Goal: Information Seeking & Learning: Learn about a topic

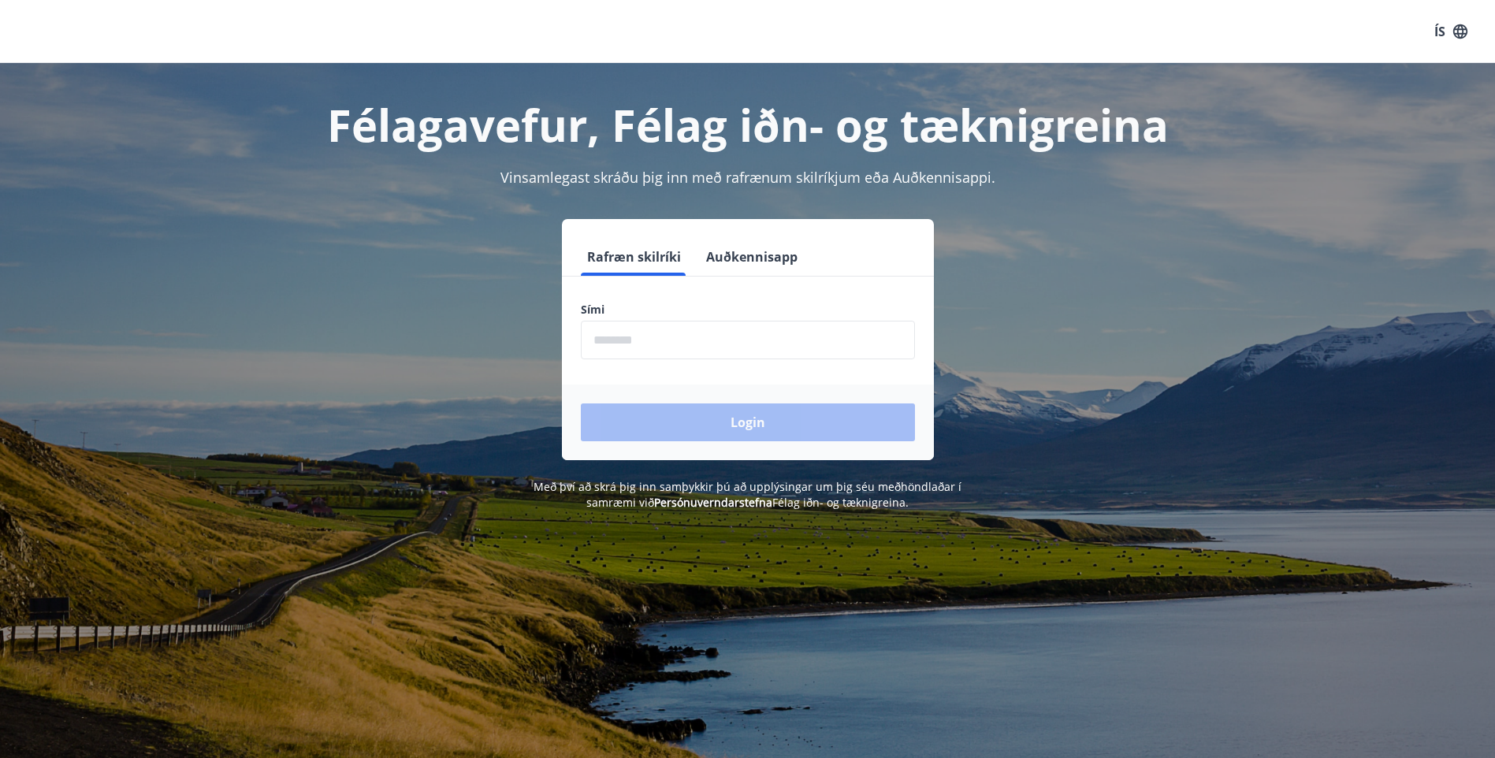
click at [725, 332] on input "phone" at bounding box center [748, 340] width 334 height 39
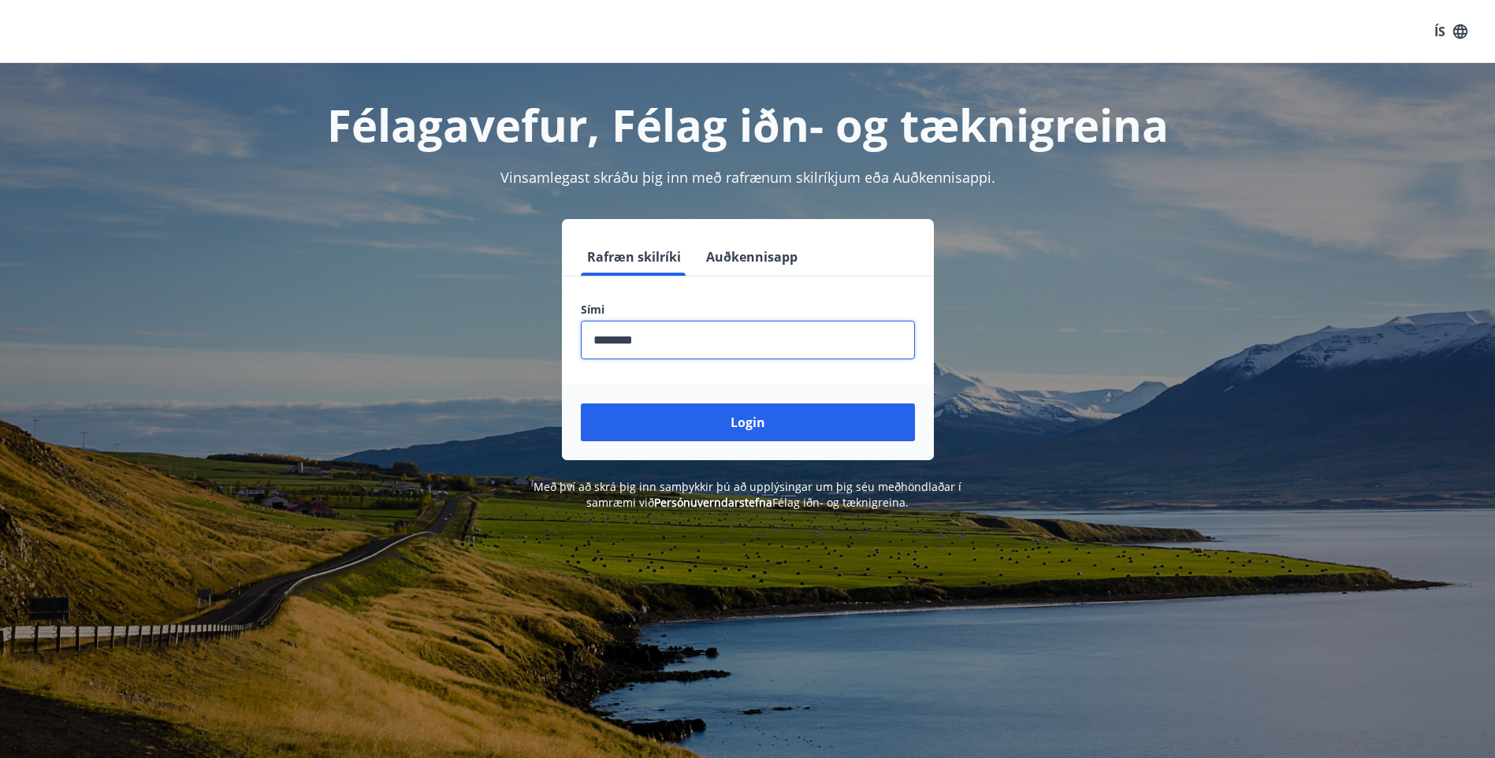
type input "********"
click at [581, 403] on button "Login" at bounding box center [748, 422] width 334 height 38
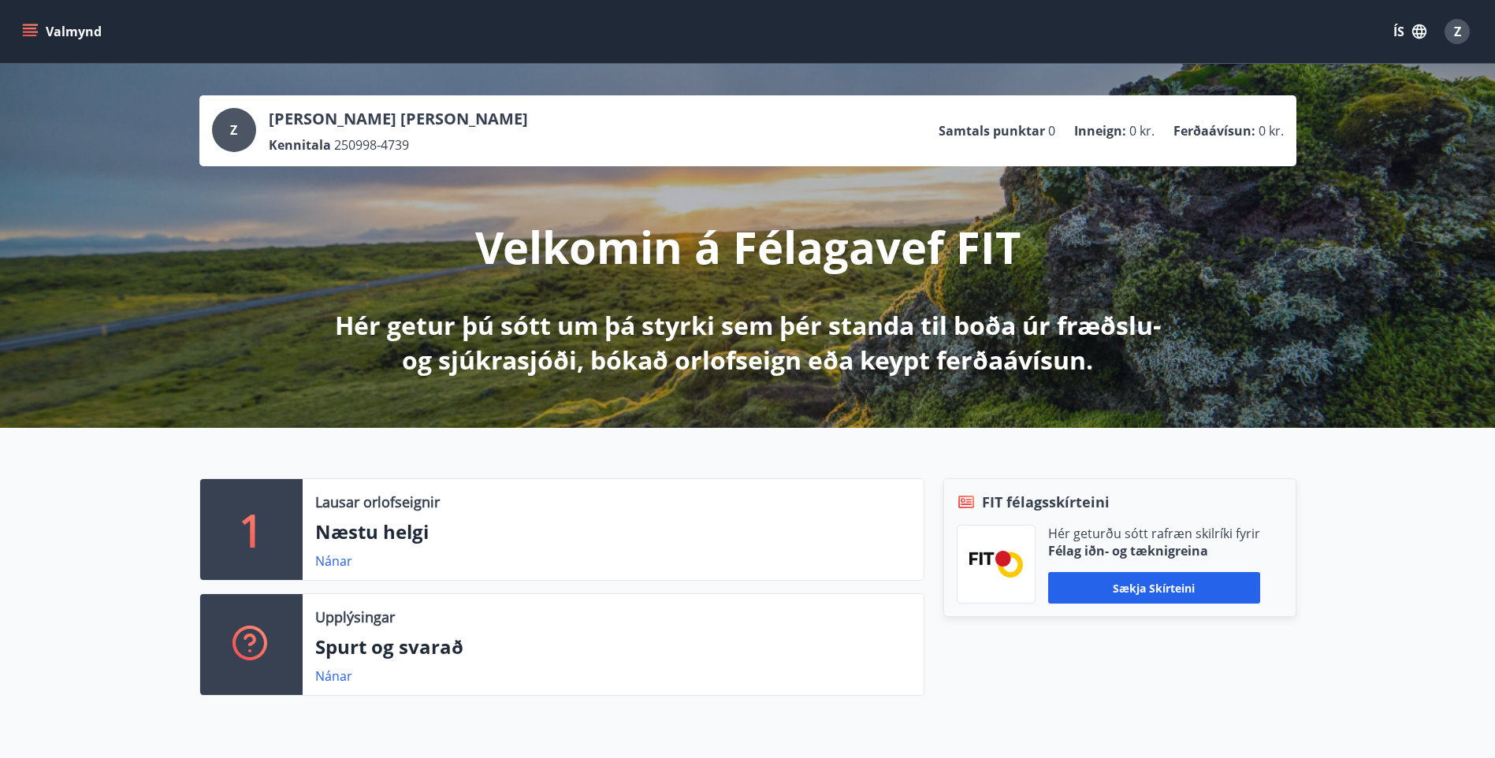
click at [244, 131] on div "Z" at bounding box center [234, 130] width 44 height 44
click at [1109, 135] on p "Inneign :" at bounding box center [1100, 130] width 52 height 17
click at [1180, 122] on p "Ferðaávísun :" at bounding box center [1214, 130] width 82 height 17
click at [30, 40] on button "Valmynd" at bounding box center [63, 31] width 89 height 28
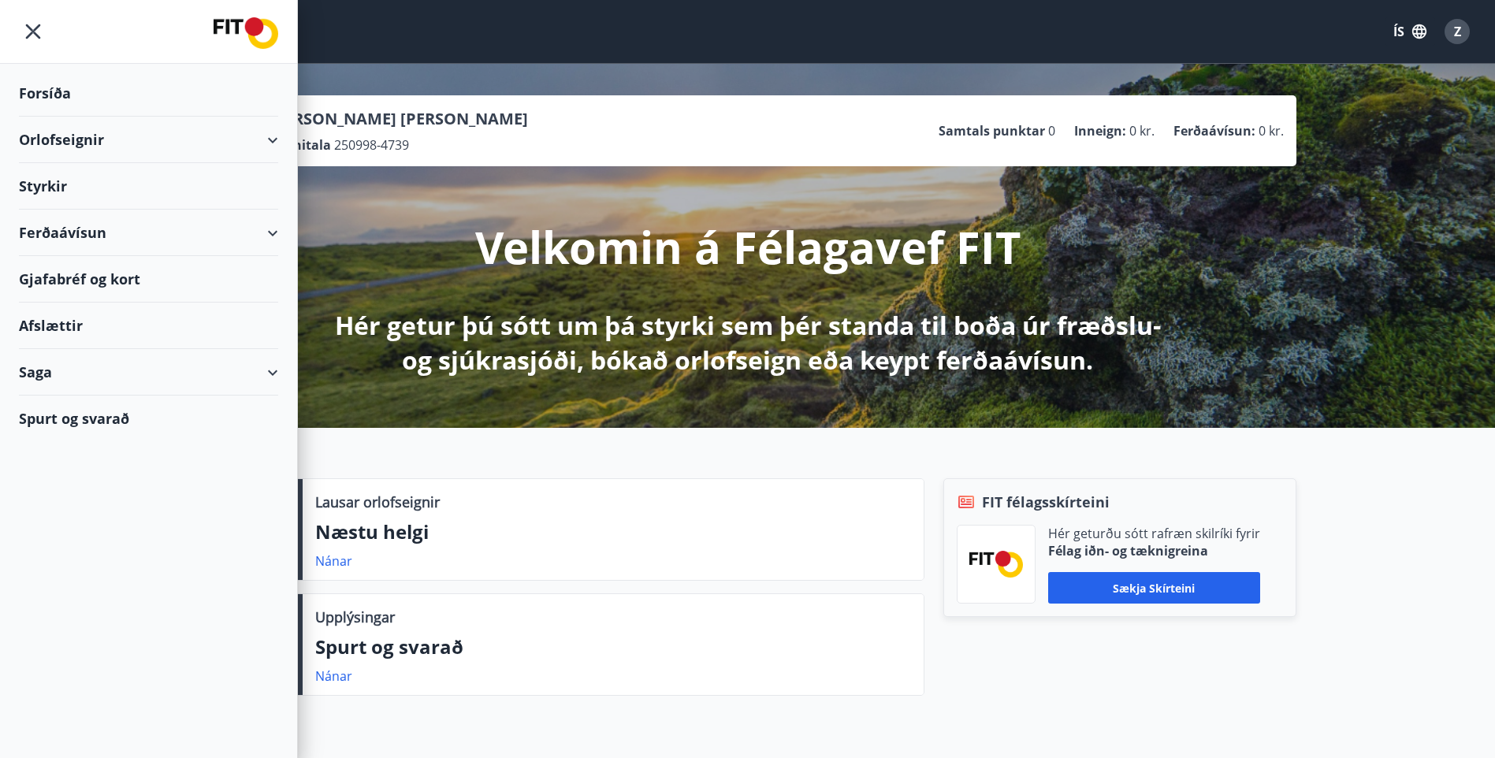
click at [55, 185] on div "Styrkir" at bounding box center [148, 186] width 259 height 46
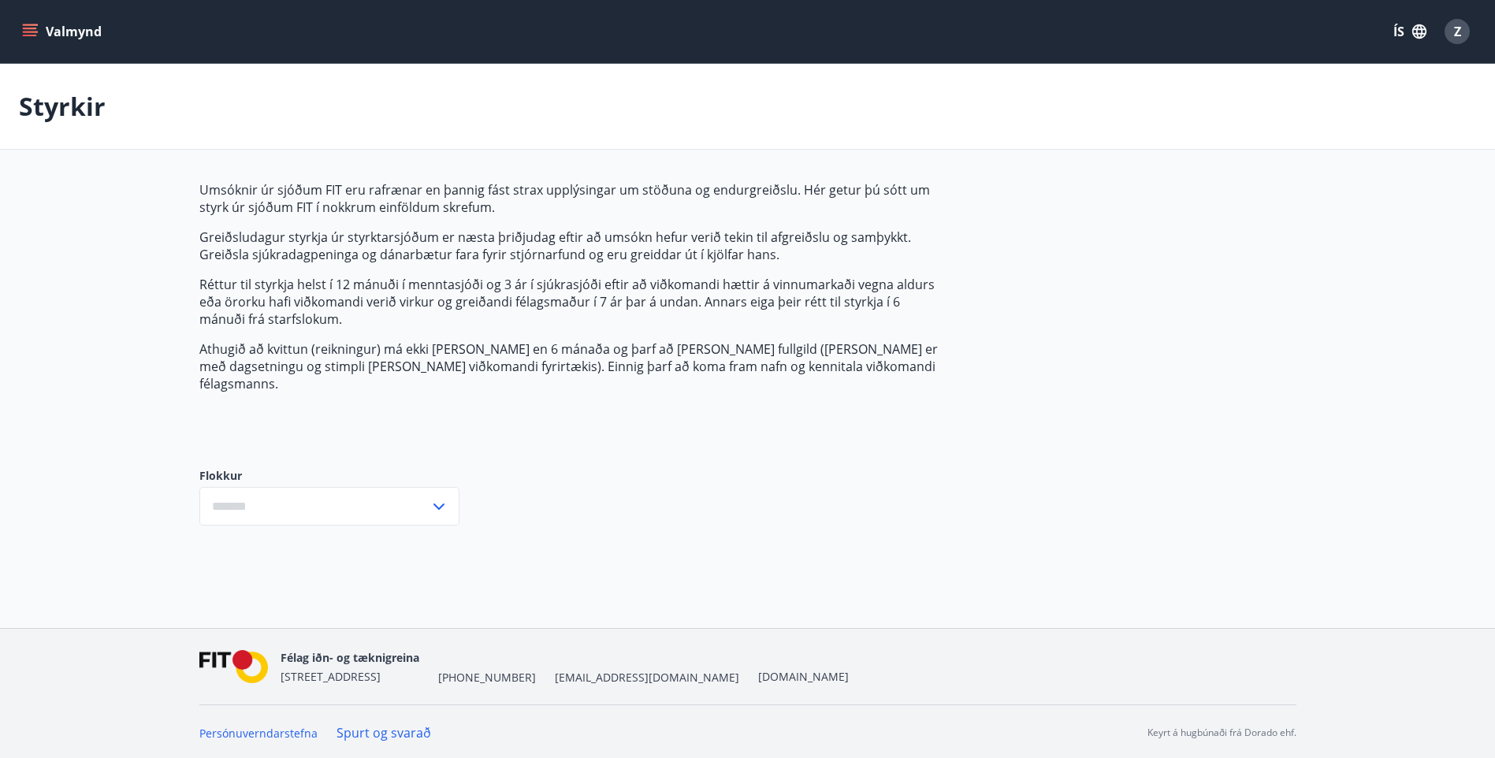
type input "***"
drag, startPoint x: 331, startPoint y: 188, endPoint x: 388, endPoint y: 188, distance: 56.7
click at [388, 188] on p "Umsóknir úr sjóðum FIT eru rafrænar en þannig fást strax upplýsingar um stöðuna…" at bounding box center [571, 198] width 744 height 35
drag, startPoint x: 388, startPoint y: 188, endPoint x: 444, endPoint y: 236, distance: 74.3
click at [444, 236] on p "Greiðsludagur styrkja úr styrktarsjóðum er næsta þriðjudag eftir að umsókn hefu…" at bounding box center [571, 246] width 744 height 35
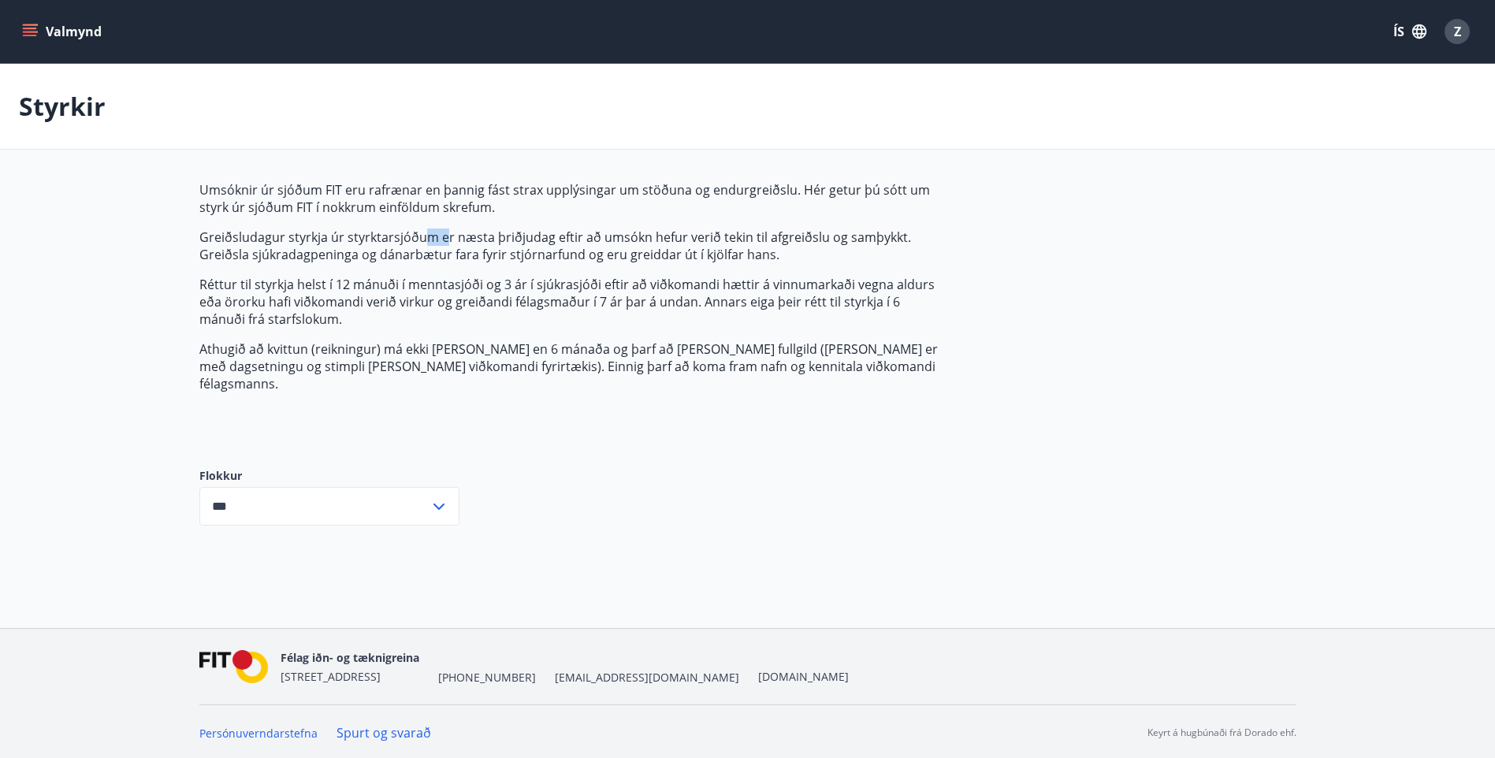
scroll to position [2, 0]
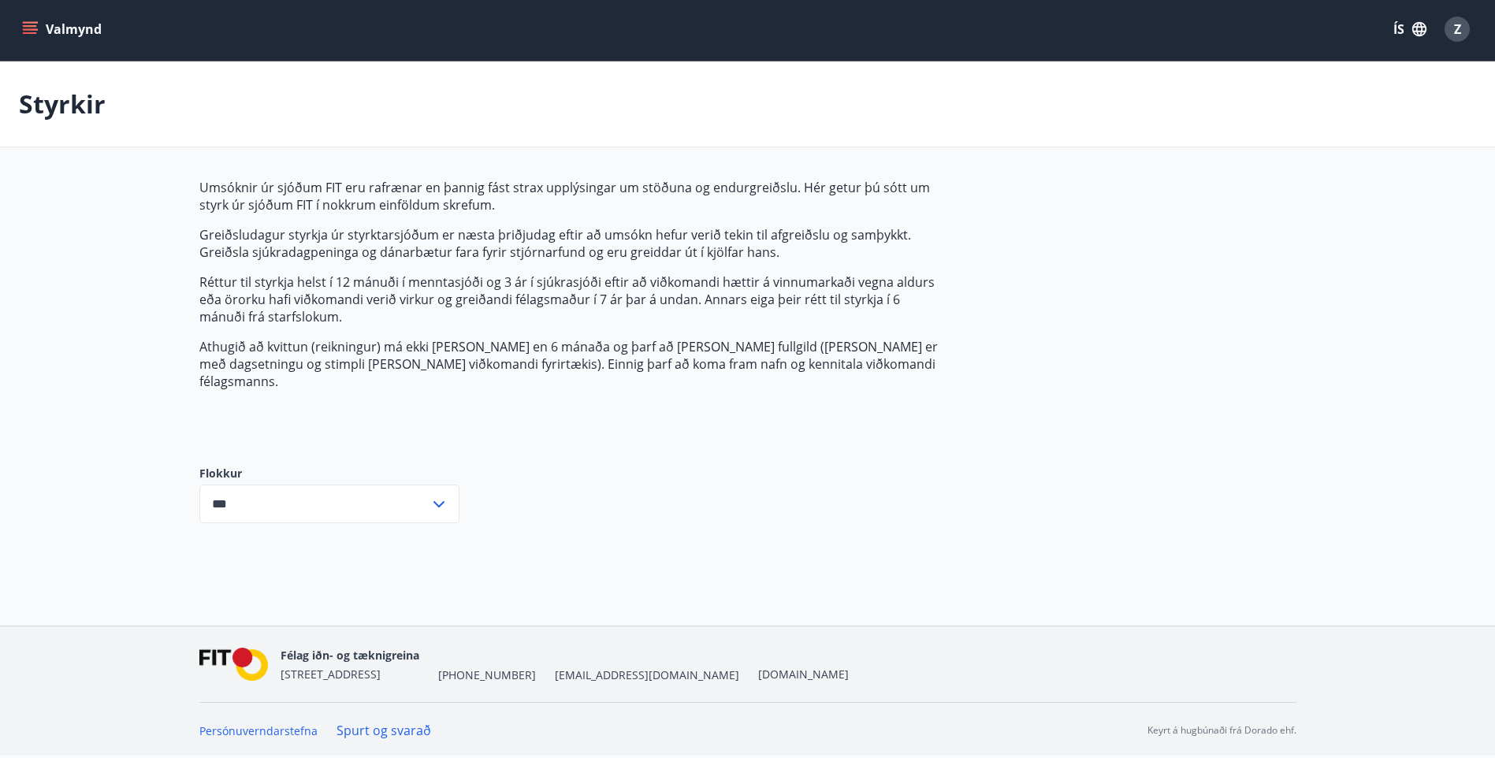
click at [451, 485] on div "*** ​" at bounding box center [329, 504] width 260 height 39
click at [293, 531] on li "Öll" at bounding box center [329, 537] width 258 height 28
click at [38, 33] on button "Valmynd" at bounding box center [63, 29] width 89 height 28
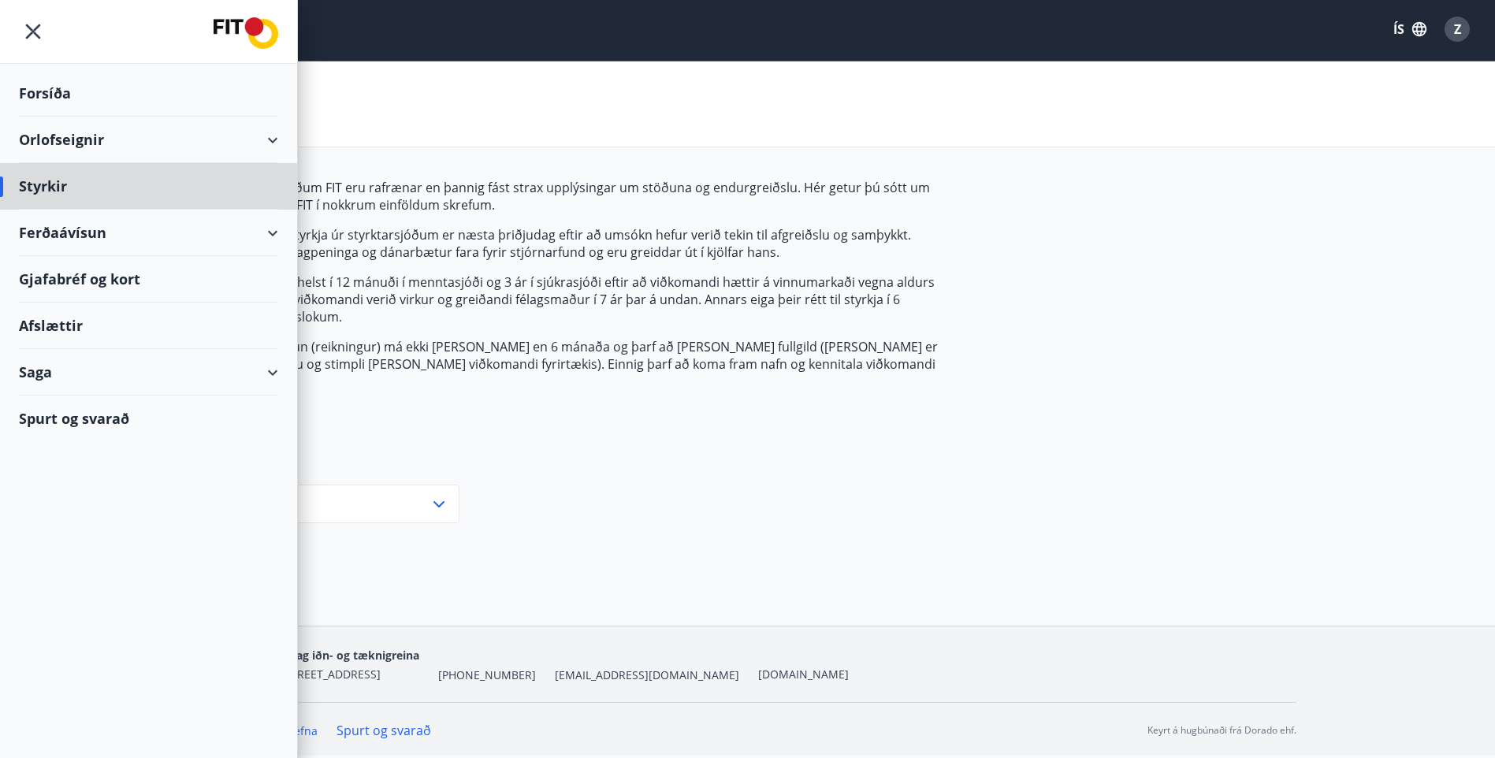
click at [44, 97] on div "Forsíða" at bounding box center [148, 93] width 259 height 46
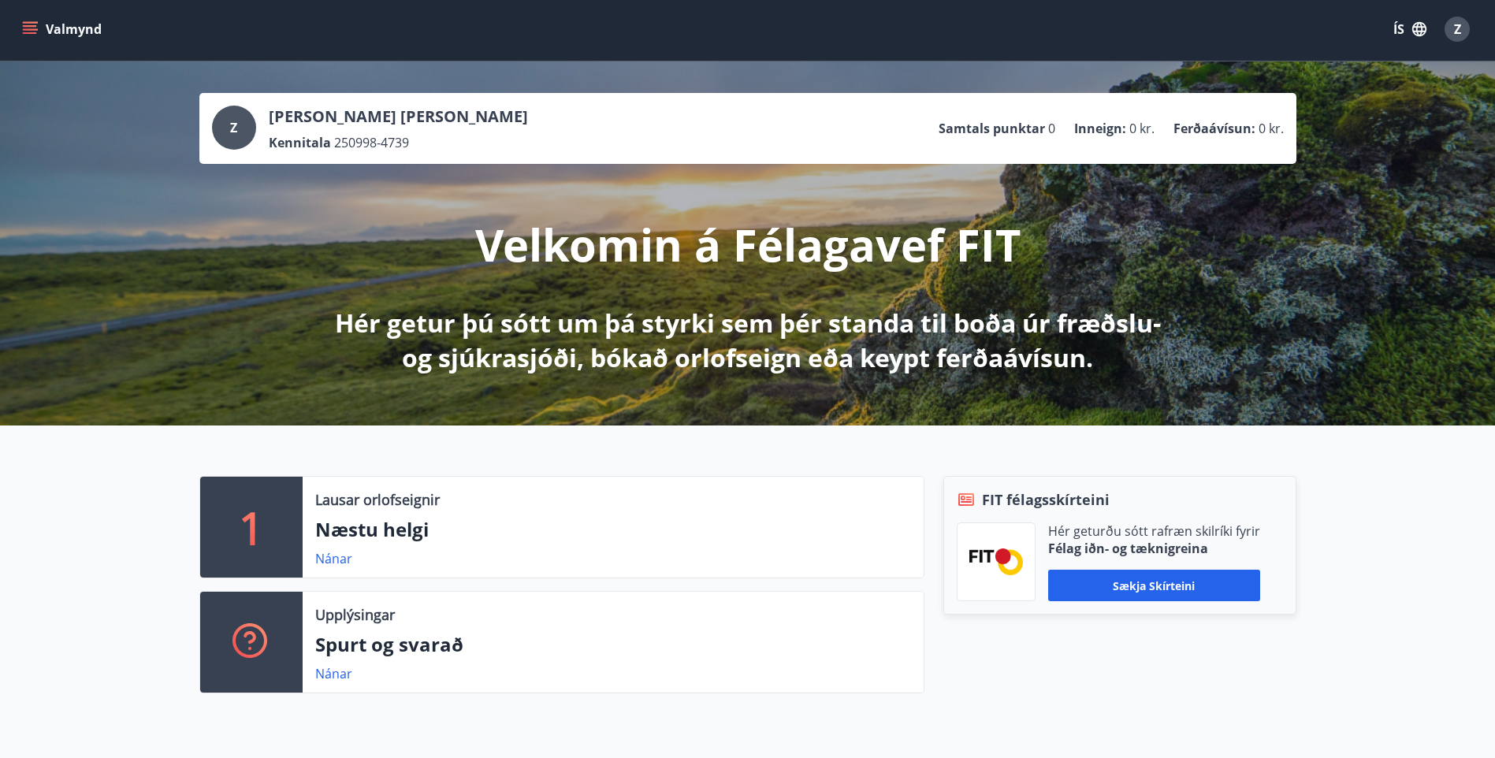
click at [37, 22] on icon "menu" at bounding box center [31, 23] width 17 height 2
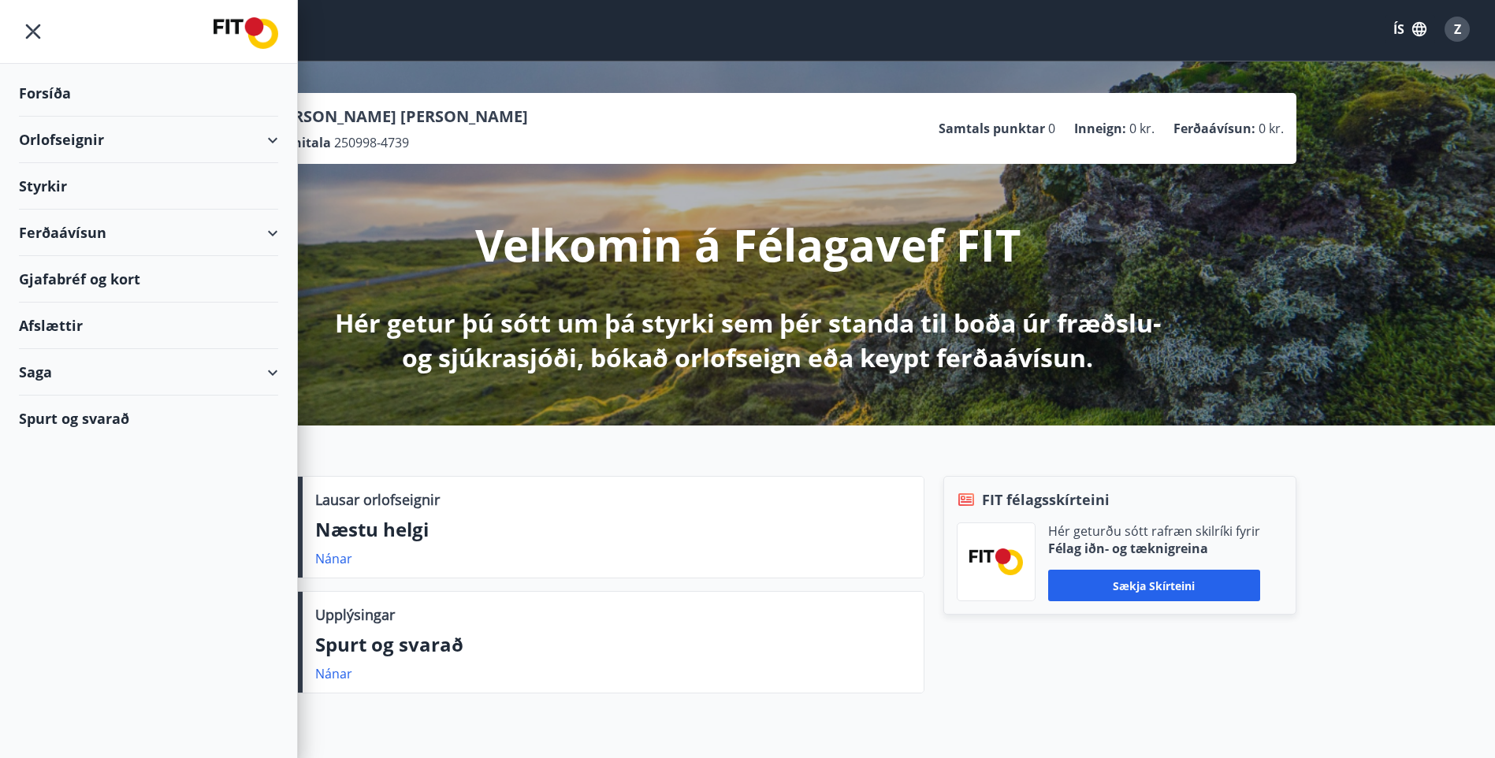
click at [279, 372] on icon at bounding box center [272, 372] width 19 height 19
click at [77, 545] on div "Inneign" at bounding box center [149, 544] width 234 height 33
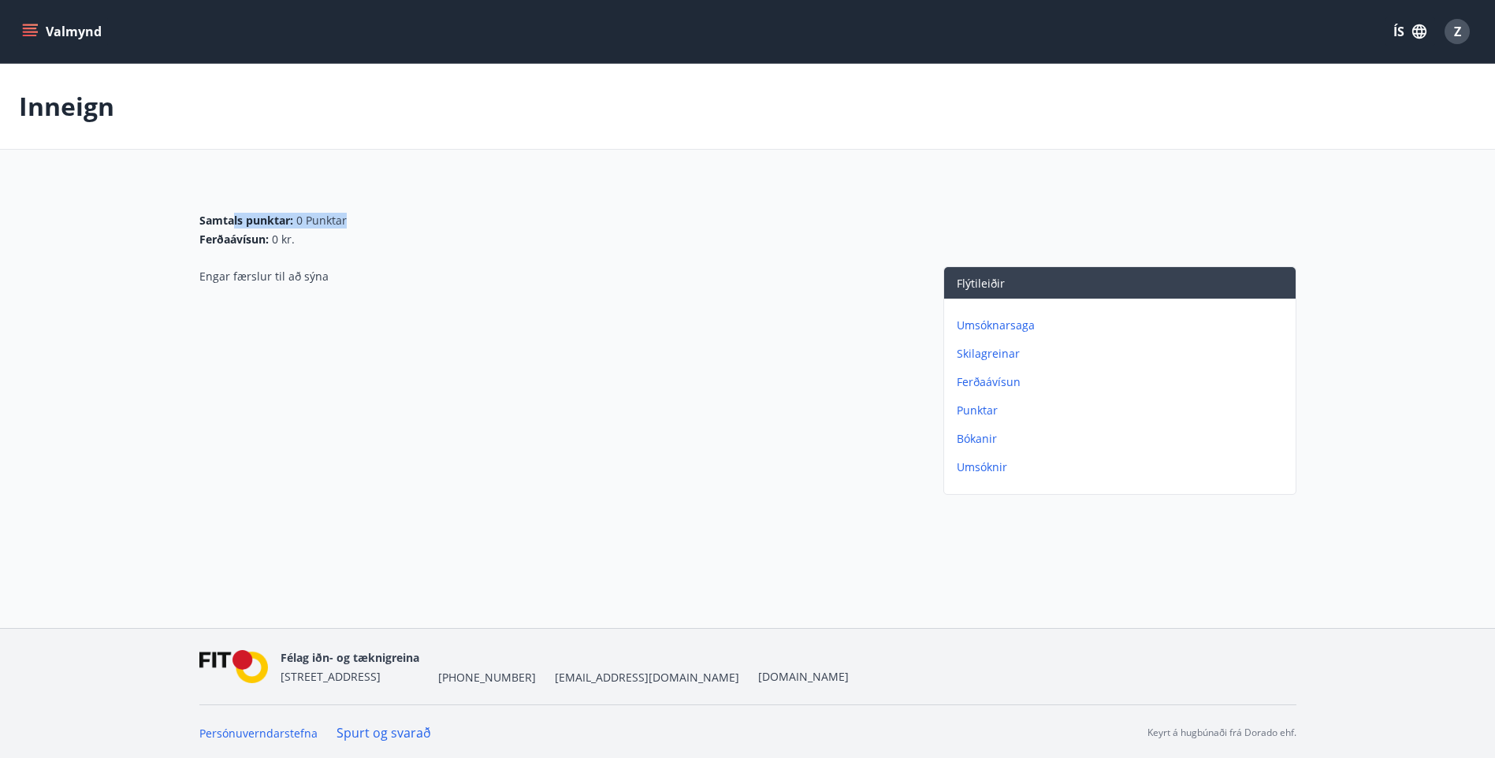
drag, startPoint x: 235, startPoint y: 229, endPoint x: 359, endPoint y: 222, distance: 124.7
click at [359, 222] on div "Samtals punktar : 0 Punktar Ferðaávísun : 0 kr." at bounding box center [747, 230] width 1097 height 35
drag, startPoint x: 359, startPoint y: 222, endPoint x: 239, endPoint y: 245, distance: 122.7
click at [239, 245] on div "Ferðaávísun : 0 kr." at bounding box center [272, 240] width 147 height 16
click at [30, 25] on icon "menu" at bounding box center [31, 25] width 17 height 2
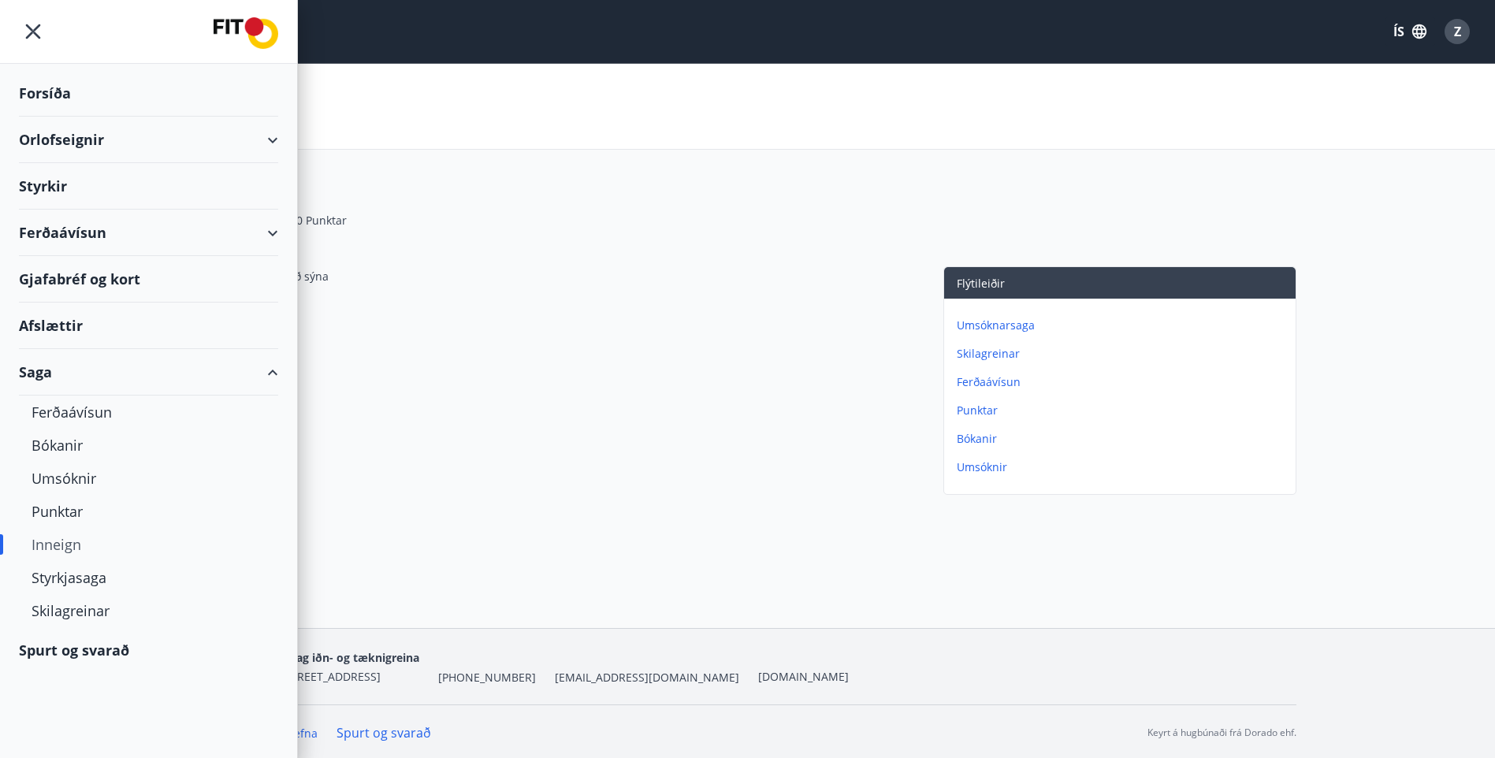
click at [69, 91] on div "Forsíða" at bounding box center [148, 93] width 259 height 46
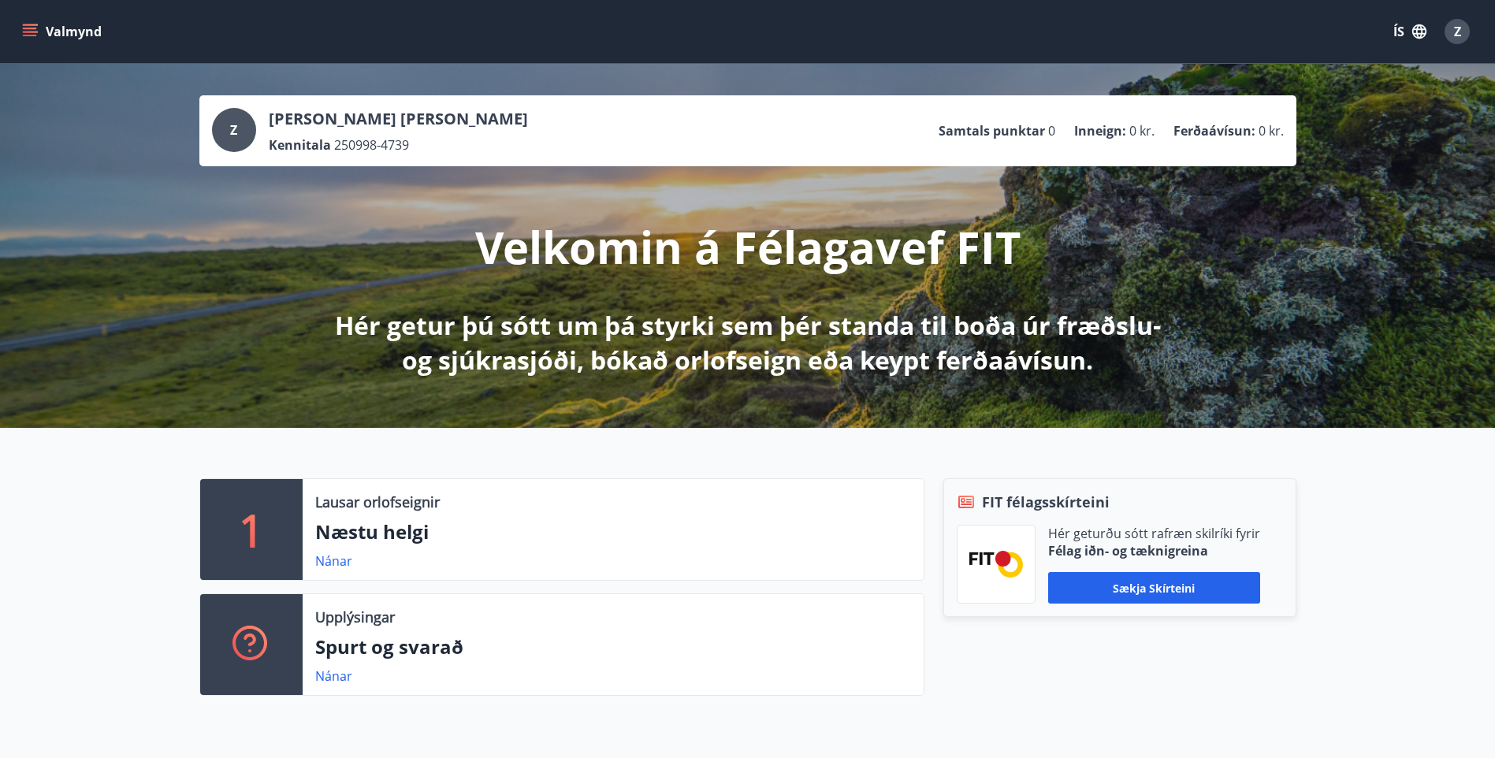
click at [1455, 27] on span "Z" at bounding box center [1457, 31] width 7 height 17
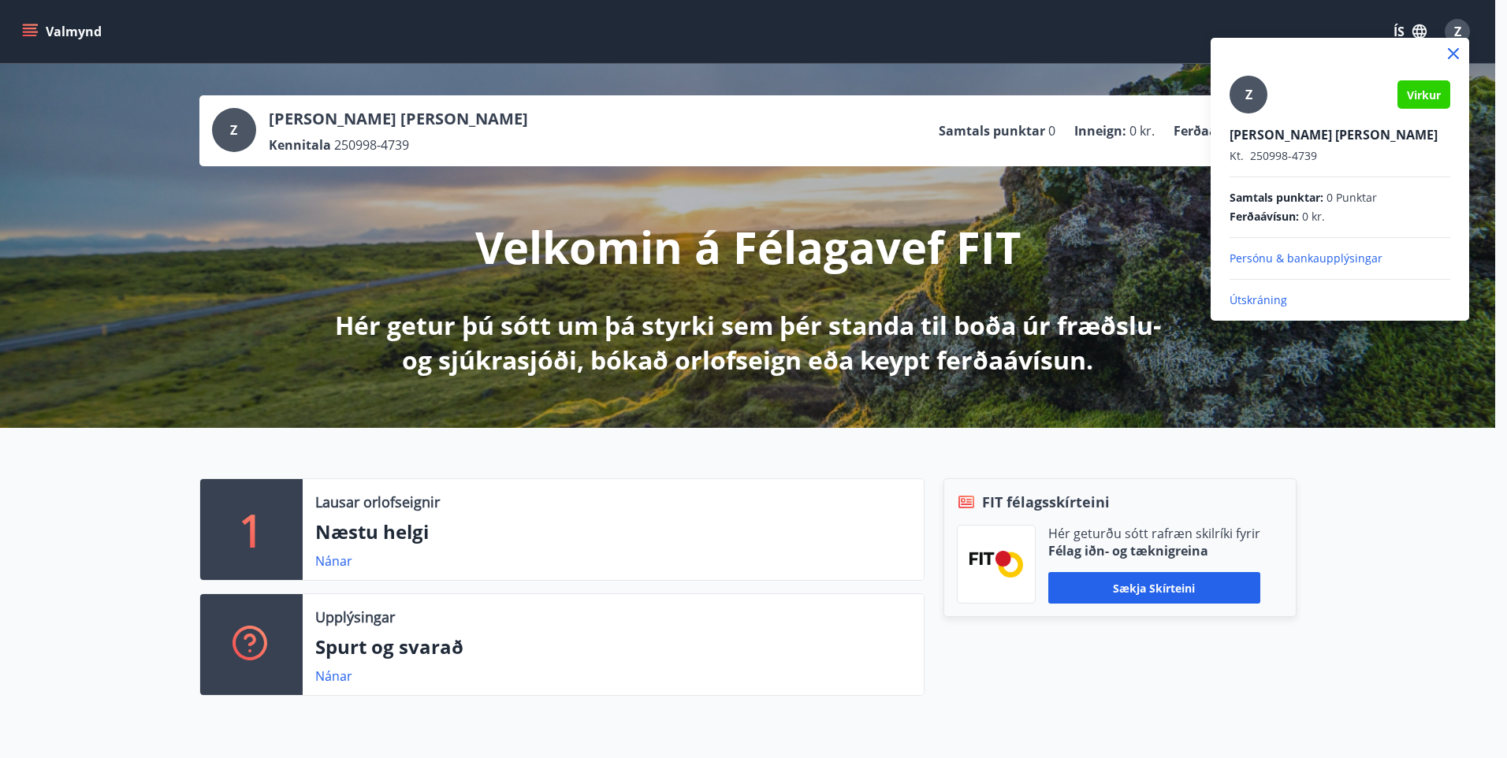
click at [1264, 295] on p "Útskráning" at bounding box center [1339, 300] width 221 height 16
click at [1238, 301] on p "Útskráning" at bounding box center [1339, 300] width 221 height 16
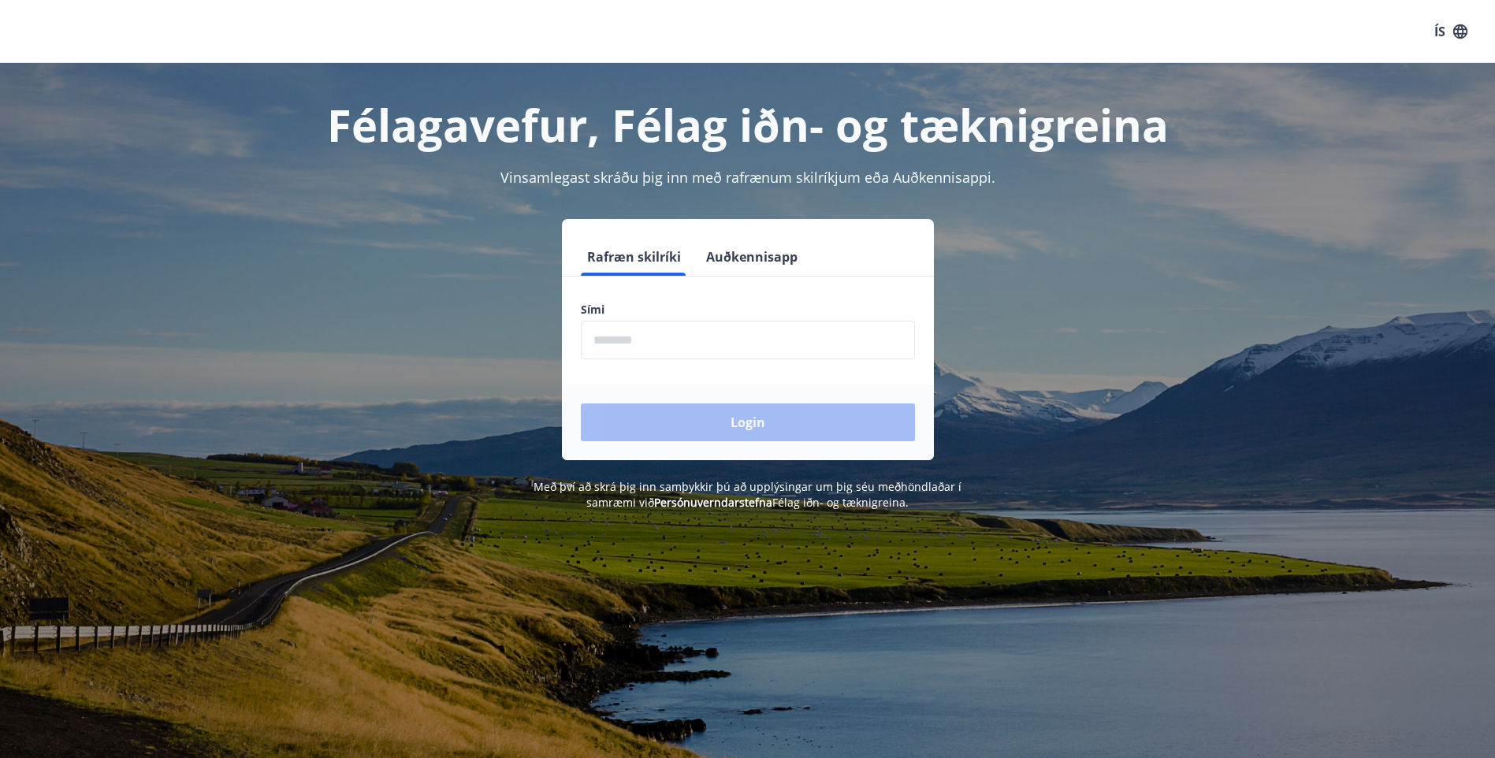
click at [731, 358] on input "phone" at bounding box center [748, 340] width 334 height 39
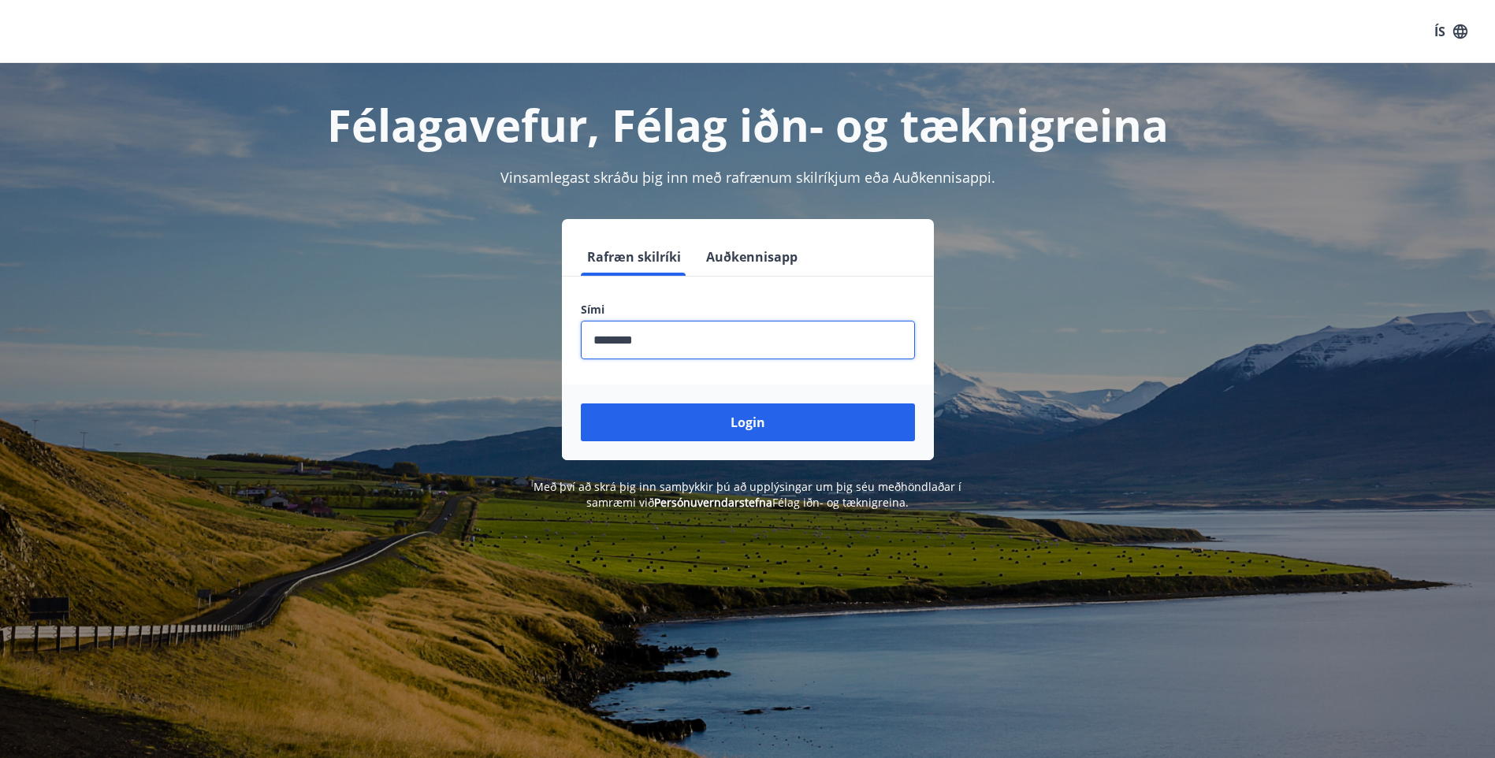
type input "********"
click at [581, 403] on button "Login" at bounding box center [748, 422] width 334 height 38
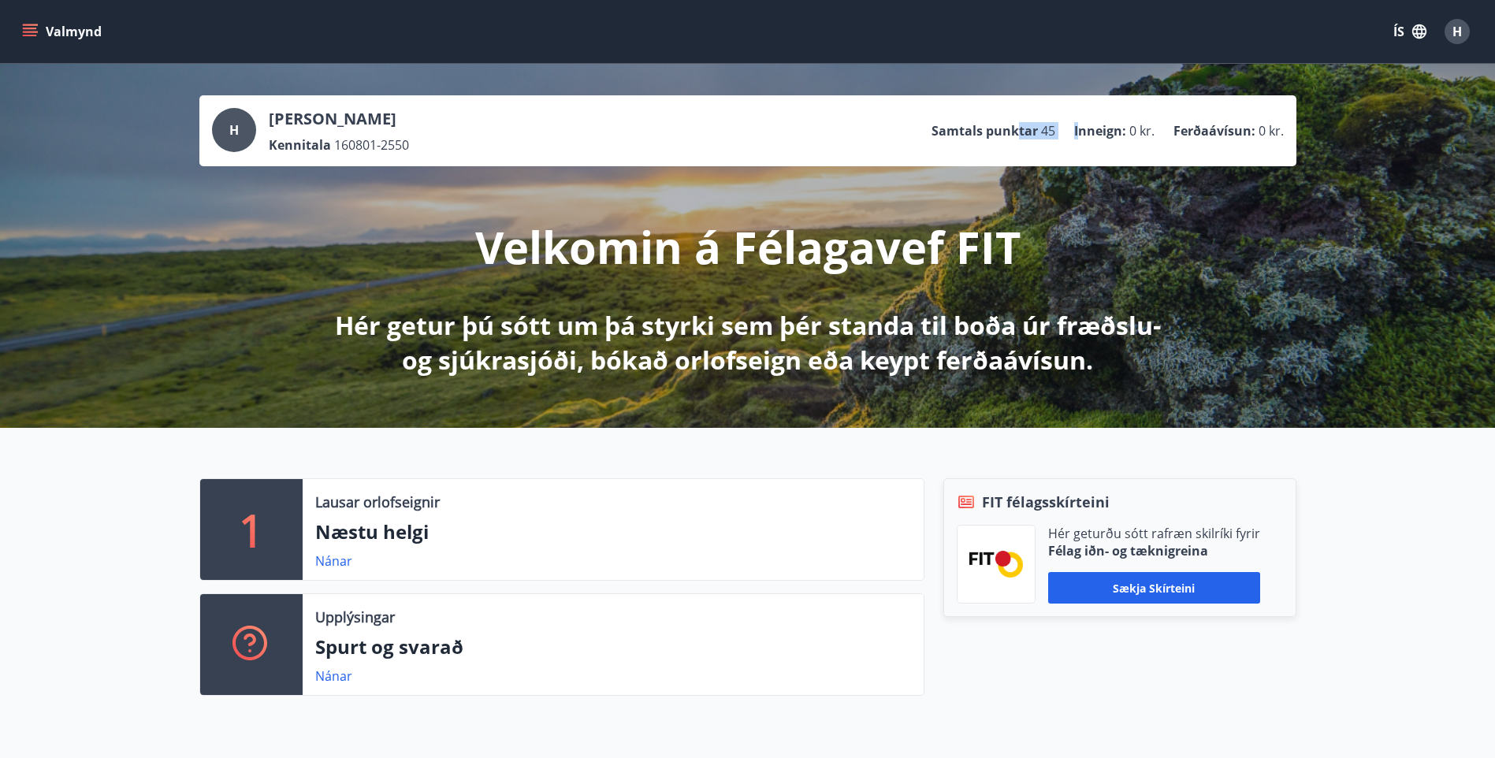
drag, startPoint x: 1083, startPoint y: 135, endPoint x: 1016, endPoint y: 136, distance: 67.0
click at [1016, 136] on ul "Samtals punktar 45 Inneign : 0 kr. Ferðaávísun : 0 kr." at bounding box center [1107, 131] width 352 height 30
click at [1016, 135] on p "Samtals punktar" at bounding box center [984, 130] width 106 height 17
drag, startPoint x: 1091, startPoint y: 132, endPoint x: 1120, endPoint y: 132, distance: 30.0
click at [1120, 132] on p "Inneign :" at bounding box center [1100, 130] width 52 height 17
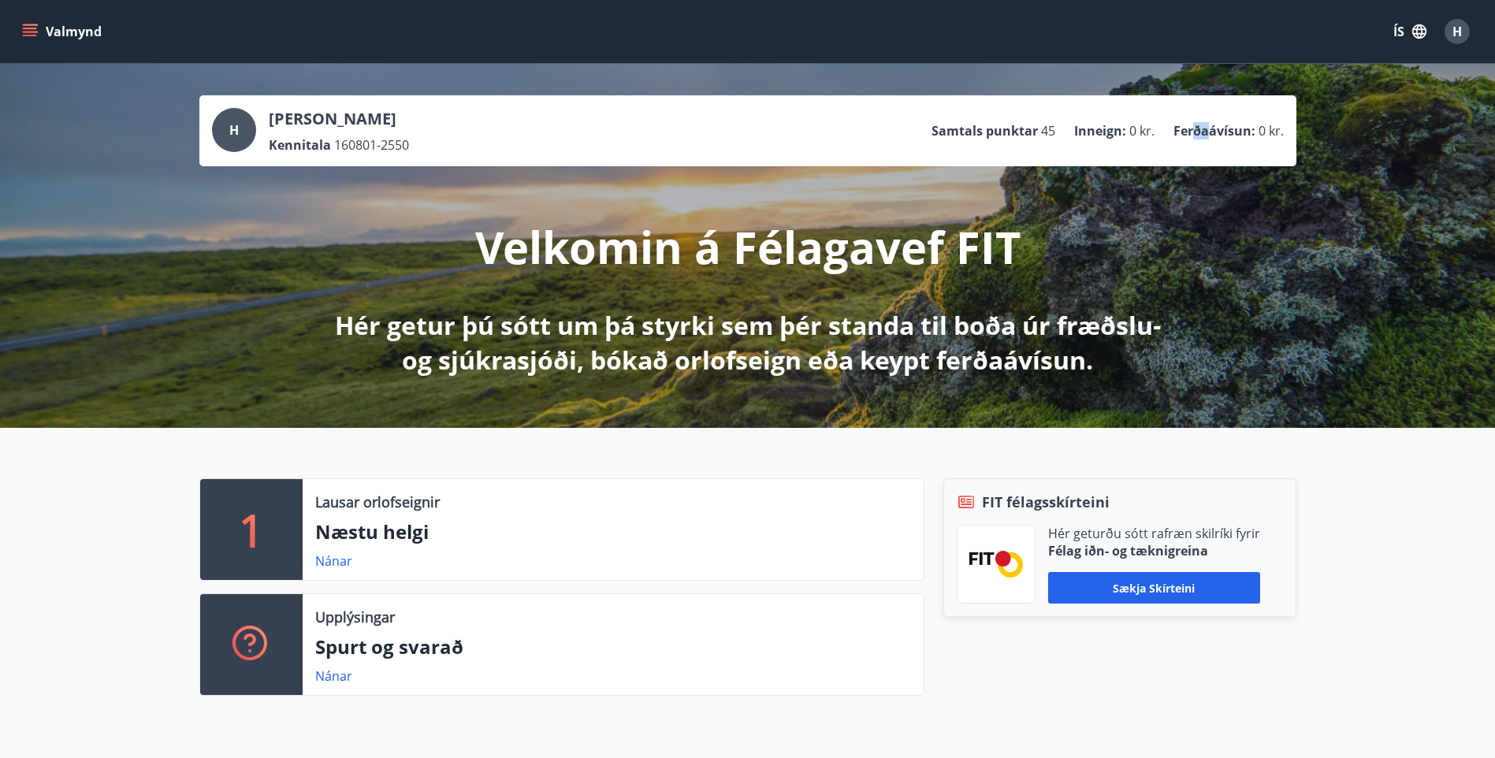
drag, startPoint x: 1120, startPoint y: 132, endPoint x: 1219, endPoint y: 132, distance: 98.5
click at [1219, 132] on p "Ferðaávísun :" at bounding box center [1214, 130] width 82 height 17
click at [39, 30] on button "Valmynd" at bounding box center [63, 31] width 89 height 28
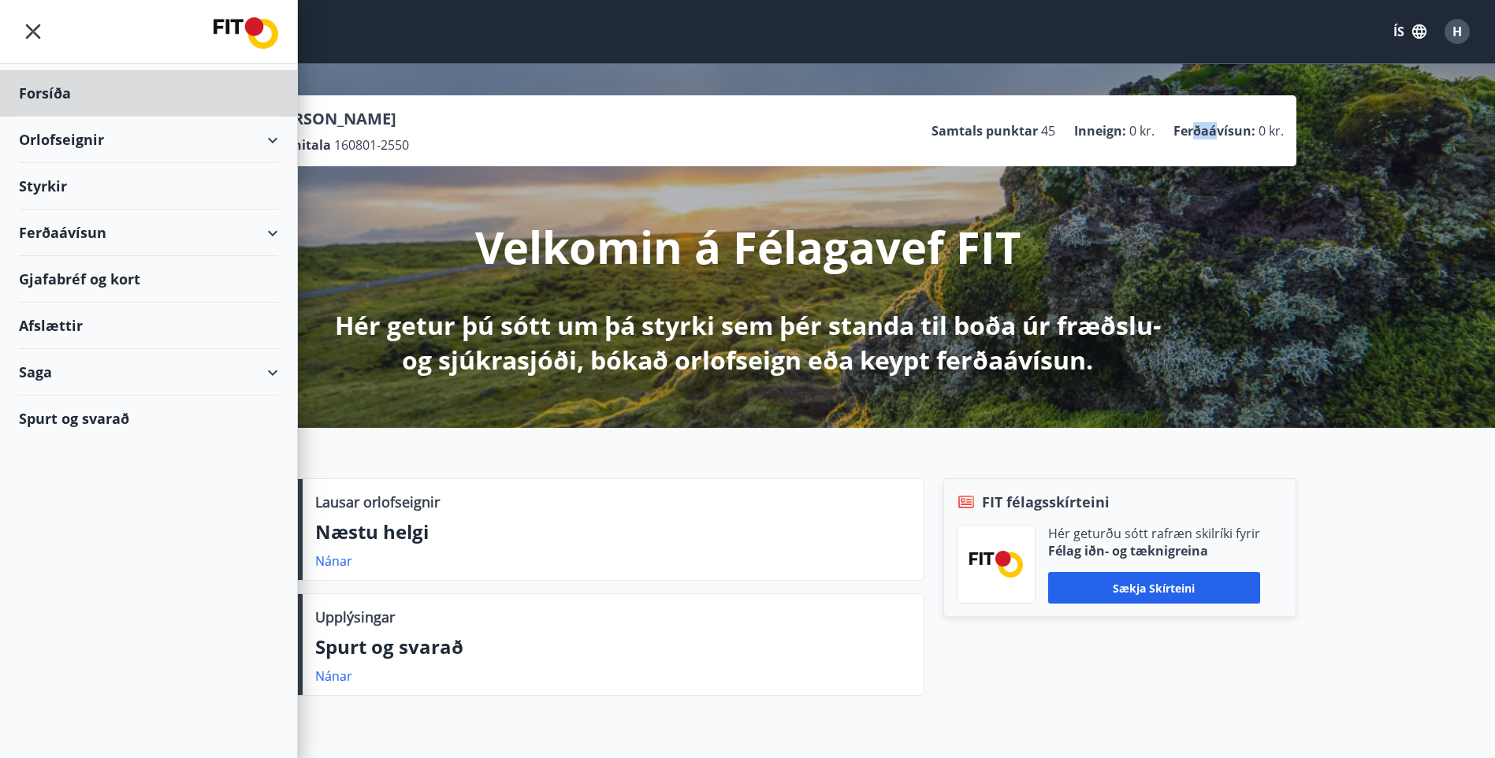
click at [86, 194] on div "Styrkir" at bounding box center [148, 186] width 259 height 46
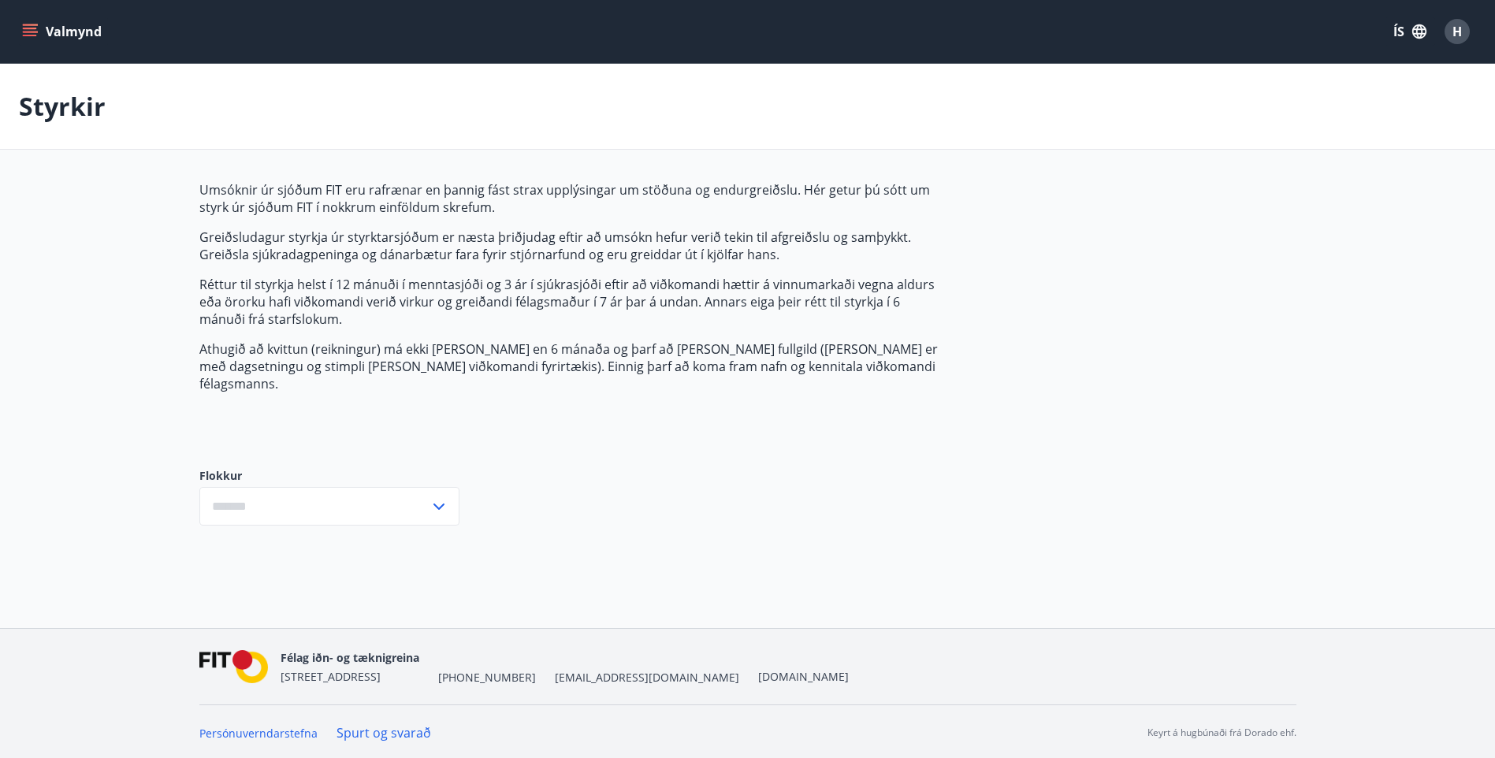
type input "***"
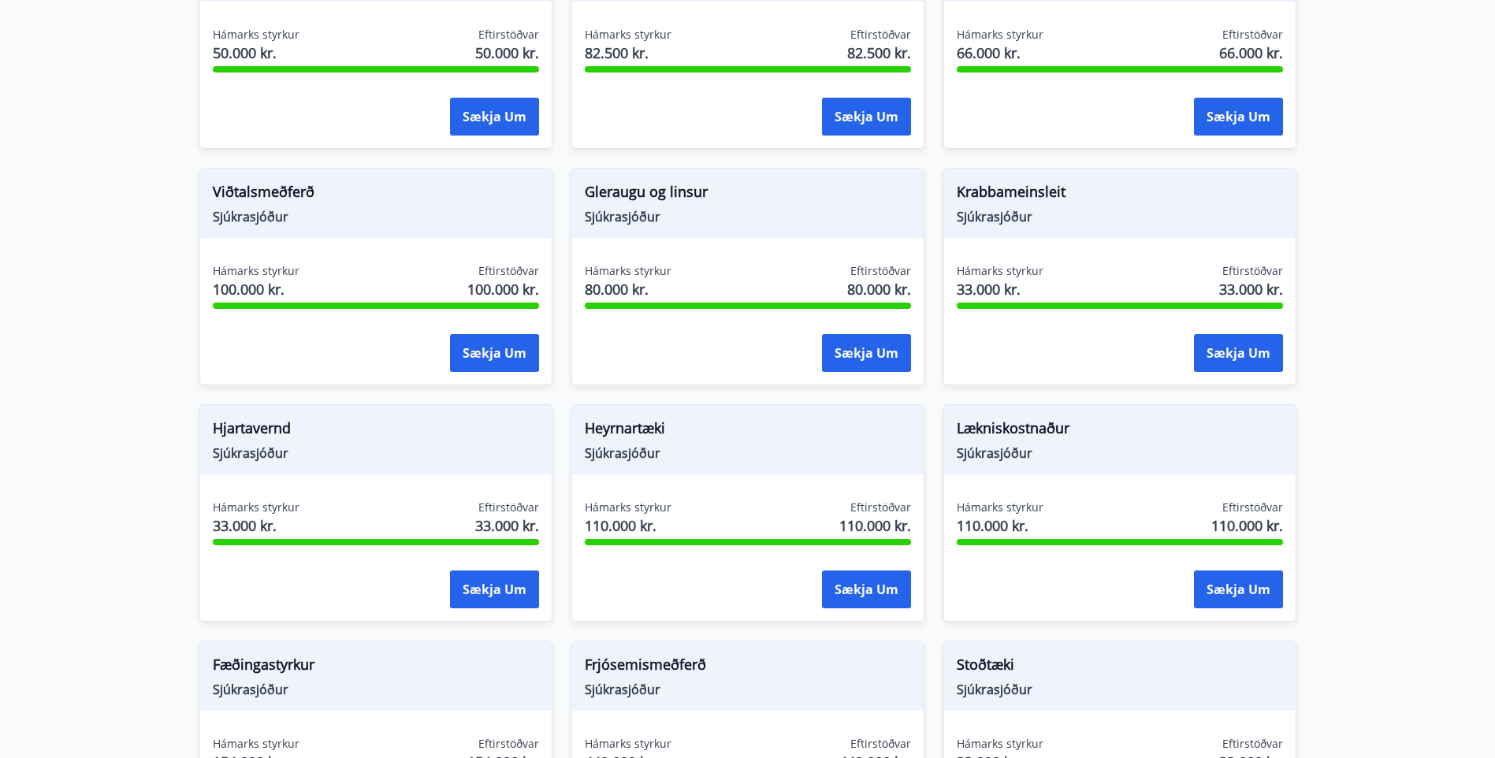
scroll to position [630, 0]
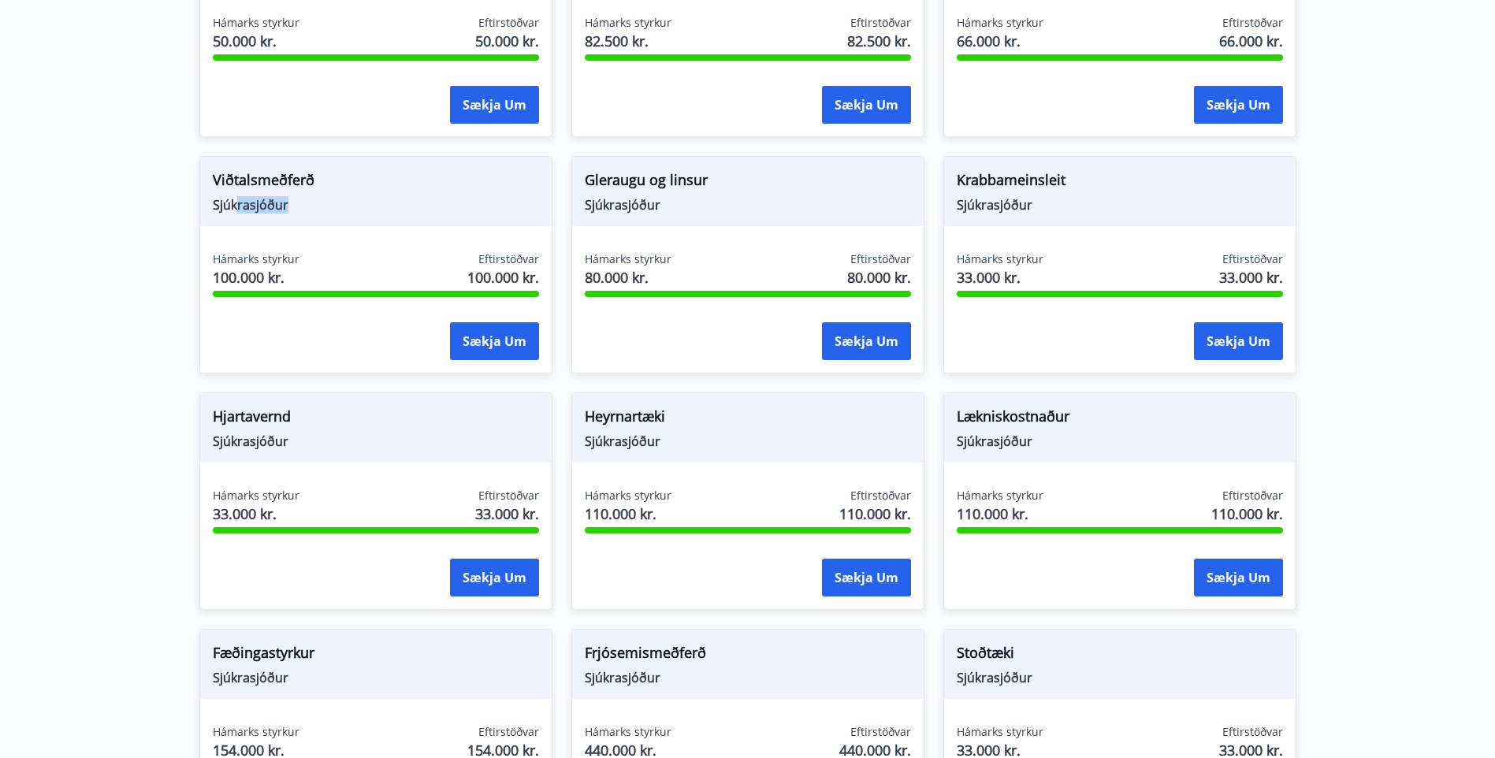
drag, startPoint x: 237, startPoint y: 191, endPoint x: 287, endPoint y: 191, distance: 49.6
click at [287, 196] on span "Sjúkrasjóður" at bounding box center [376, 204] width 326 height 17
drag, startPoint x: 287, startPoint y: 191, endPoint x: 248, endPoint y: 162, distance: 48.4
click at [248, 169] on span "Viðtalsmeðferð" at bounding box center [376, 182] width 326 height 27
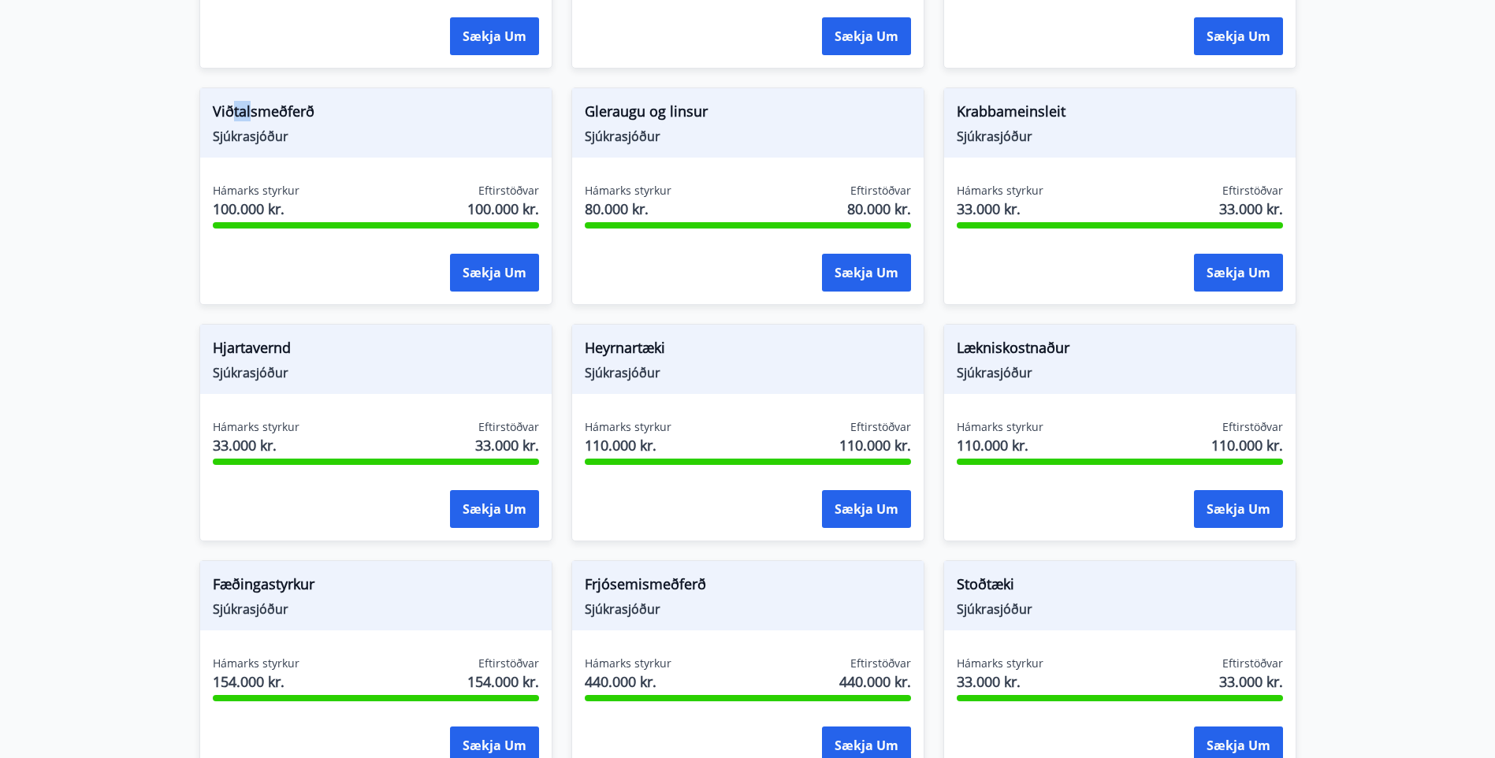
scroll to position [788, 0]
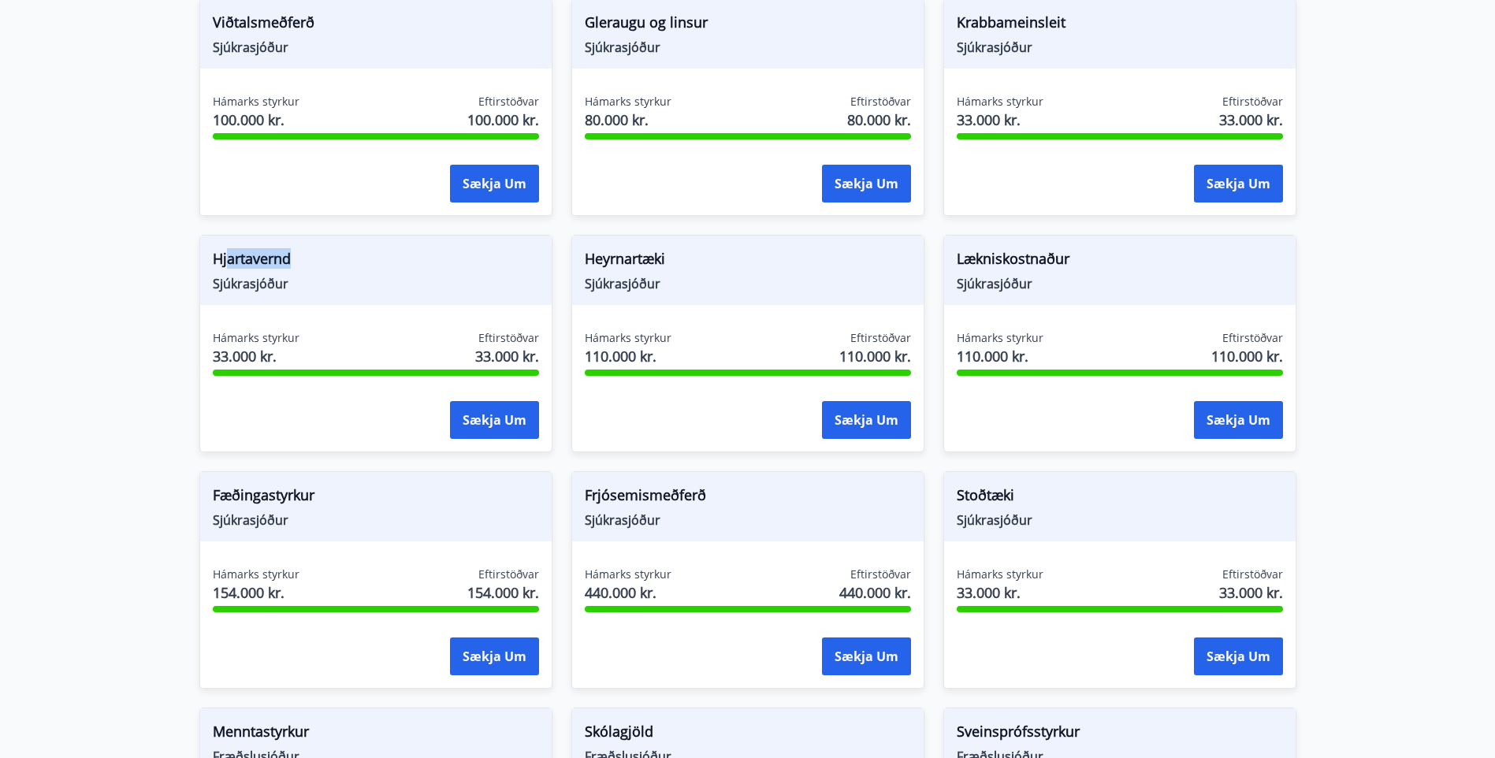
drag, startPoint x: 315, startPoint y: 242, endPoint x: 227, endPoint y: 243, distance: 88.3
click at [227, 248] on span "Hjartavernd" at bounding box center [376, 261] width 326 height 27
click at [985, 252] on span "Lækniskostnaður" at bounding box center [1120, 261] width 326 height 27
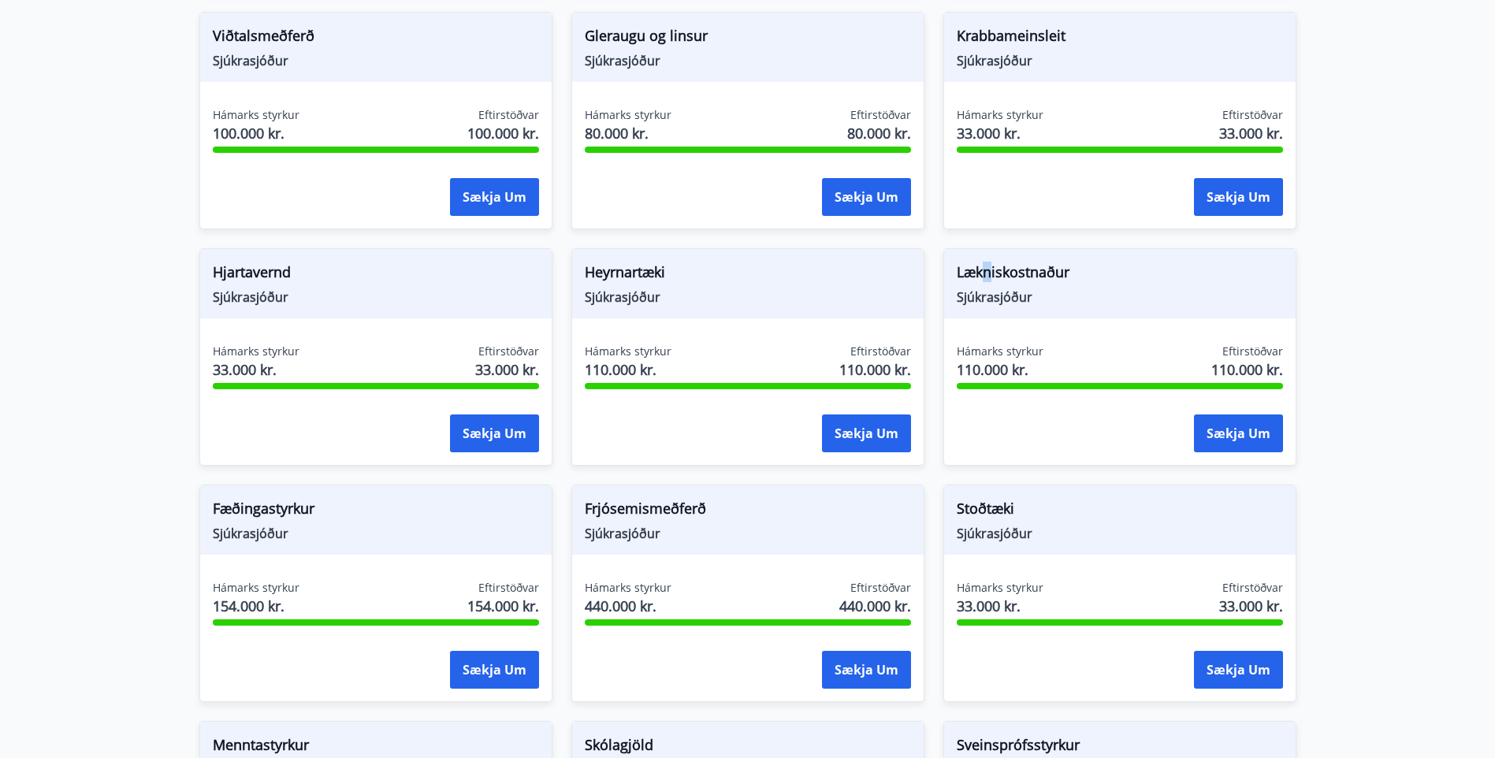
scroll to position [774, 0]
click at [1154, 289] on span "Sjúkrasjóður" at bounding box center [1120, 297] width 326 height 17
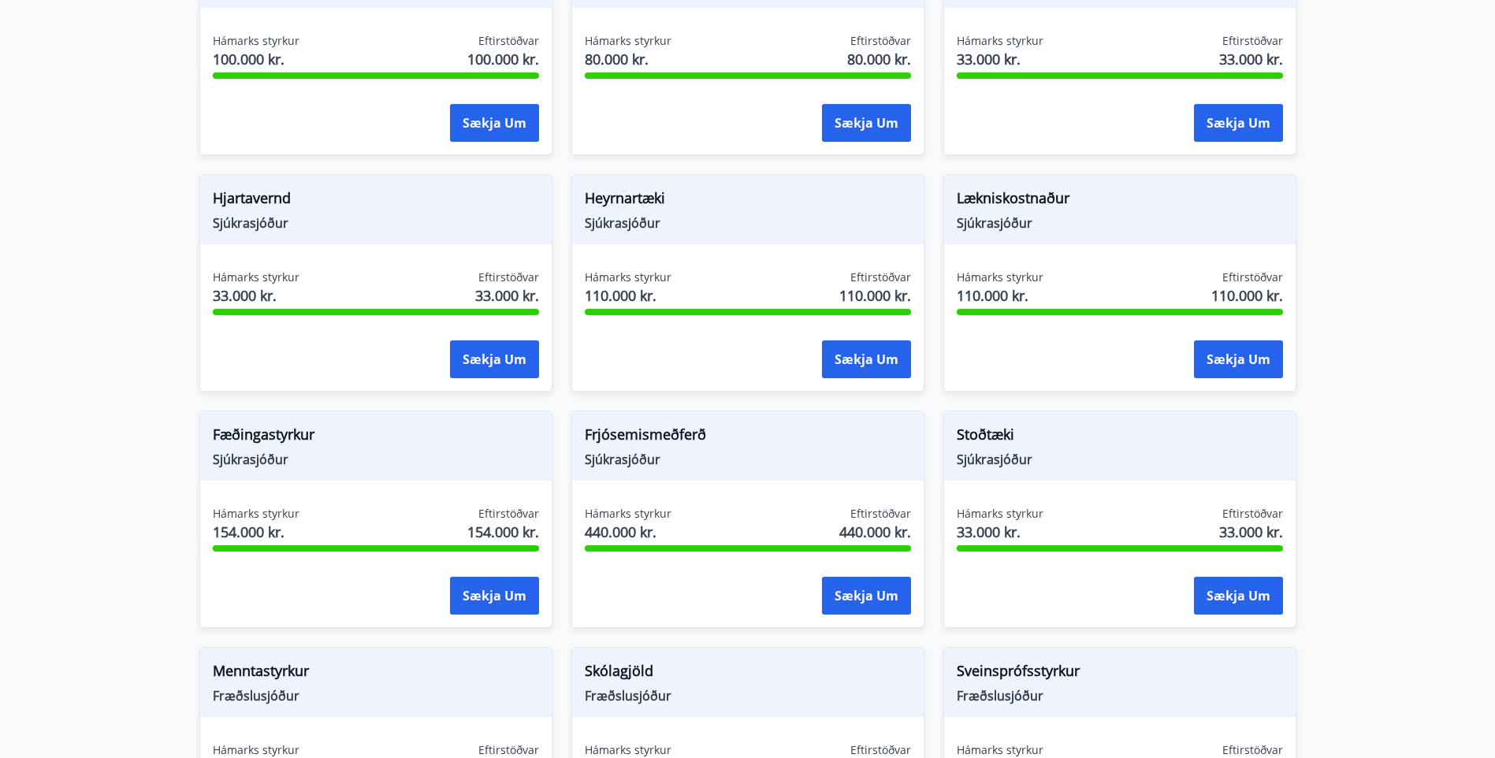
scroll to position [931, 0]
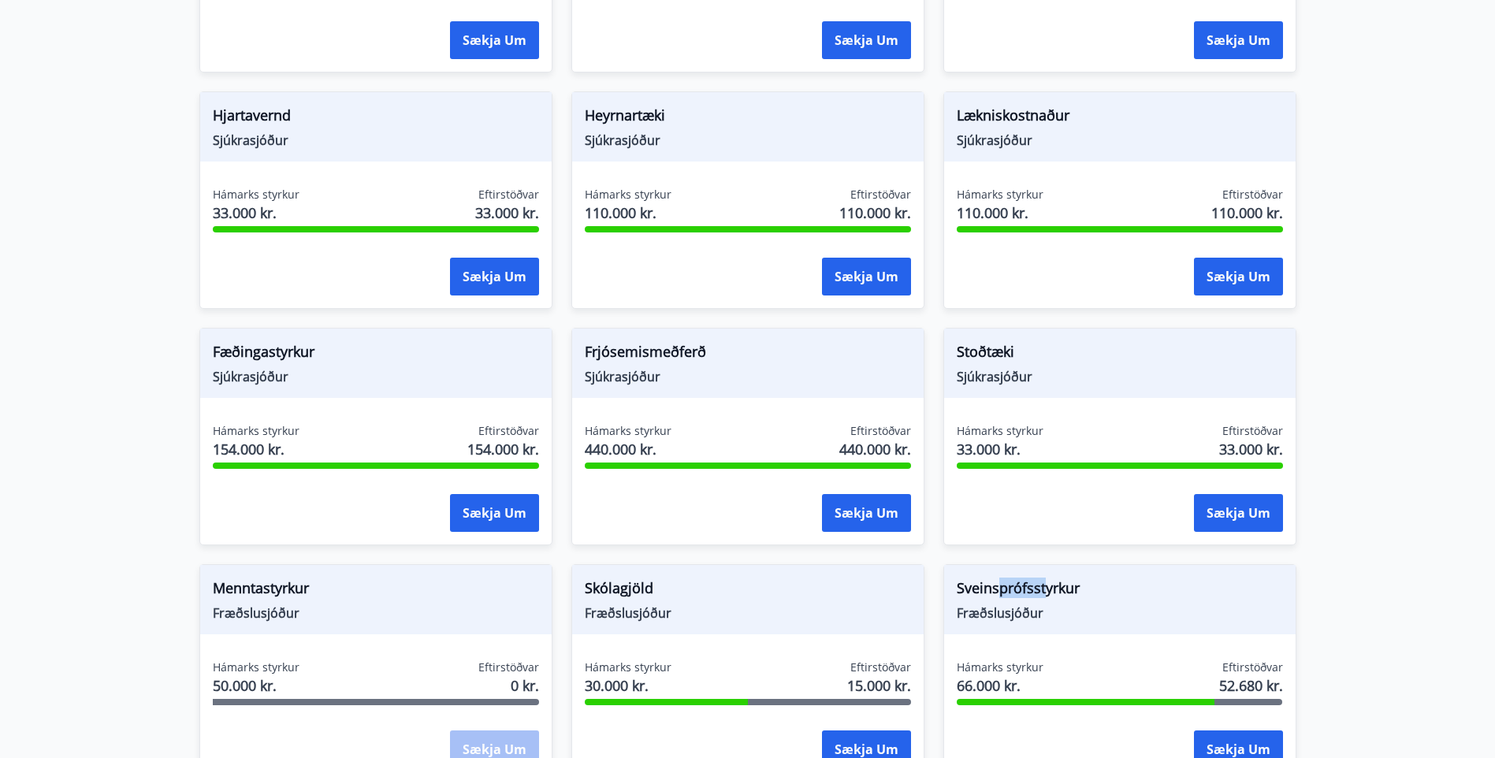
drag, startPoint x: 1047, startPoint y: 566, endPoint x: 985, endPoint y: 582, distance: 64.4
click at [992, 579] on span "Sveinsprófsstyrkur" at bounding box center [1120, 591] width 326 height 27
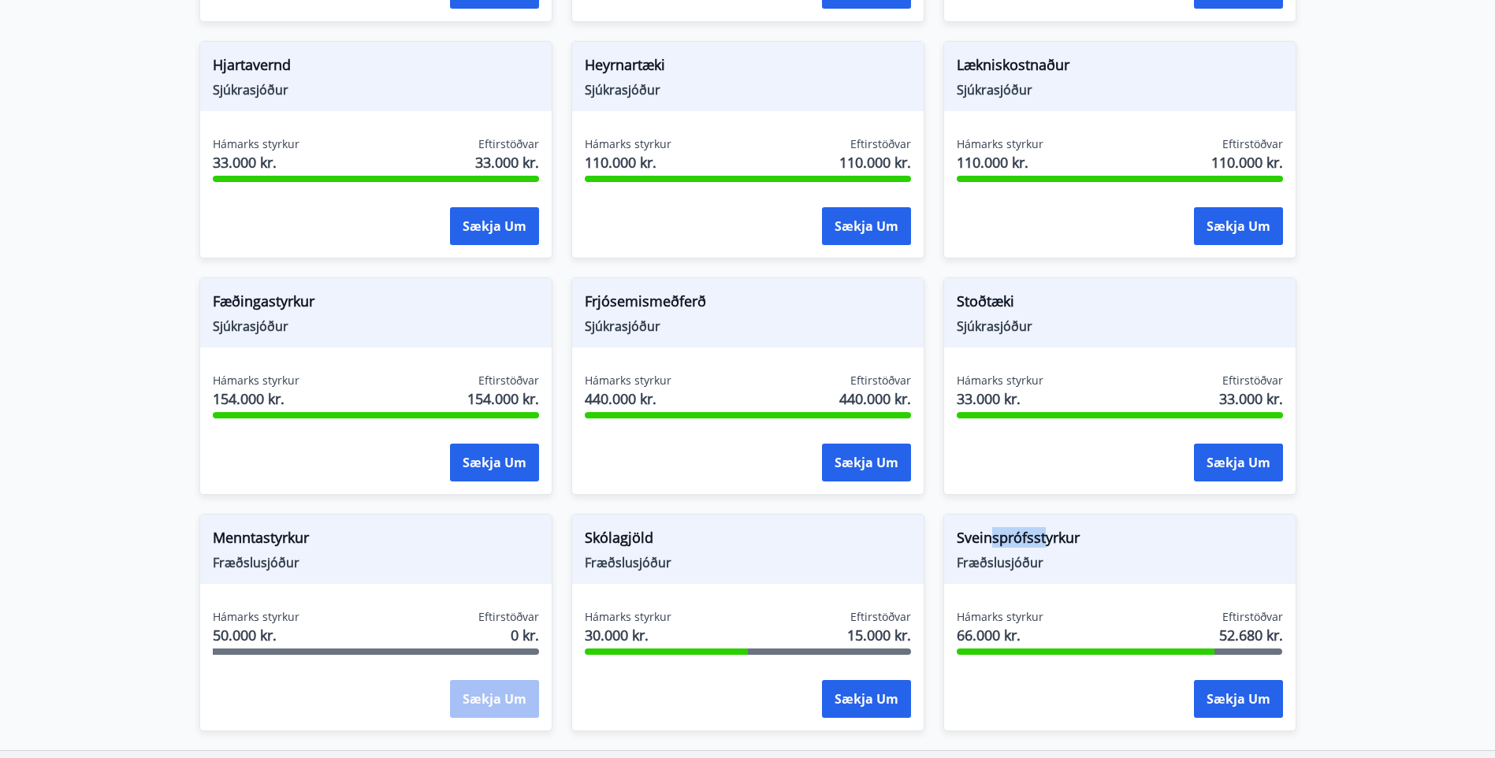
scroll to position [1010, 0]
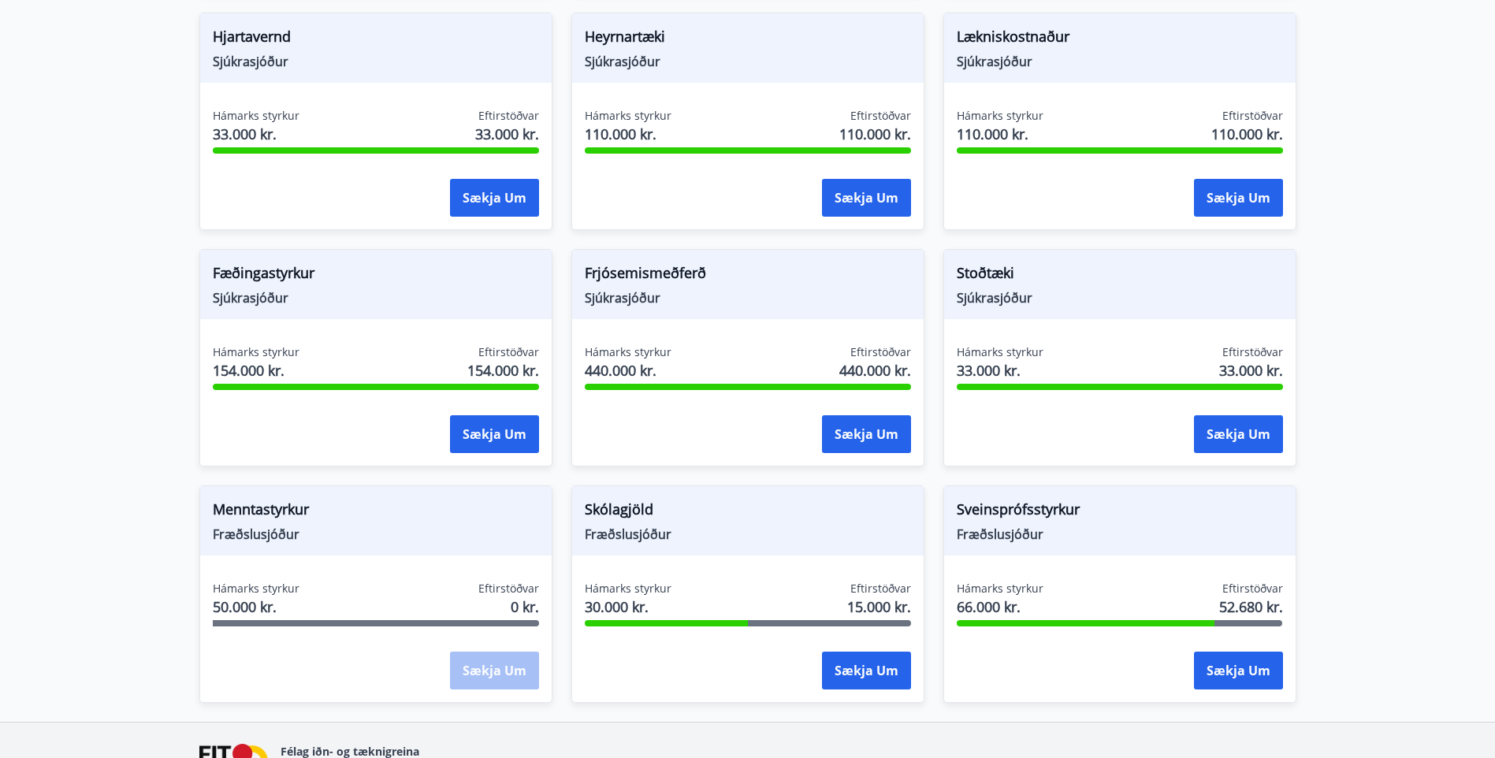
click at [829, 581] on div "Hámarks styrkur 30.000 kr. Eftirstöðvar 15.000 kr." at bounding box center [748, 600] width 326 height 39
drag, startPoint x: 686, startPoint y: 522, endPoint x: 619, endPoint y: 522, distance: 67.0
click at [619, 526] on span "Fræðslusjóður" at bounding box center [748, 534] width 326 height 17
drag, startPoint x: 619, startPoint y: 522, endPoint x: 852, endPoint y: 495, distance: 234.0
click at [852, 499] on span "Skólagjöld" at bounding box center [748, 512] width 326 height 27
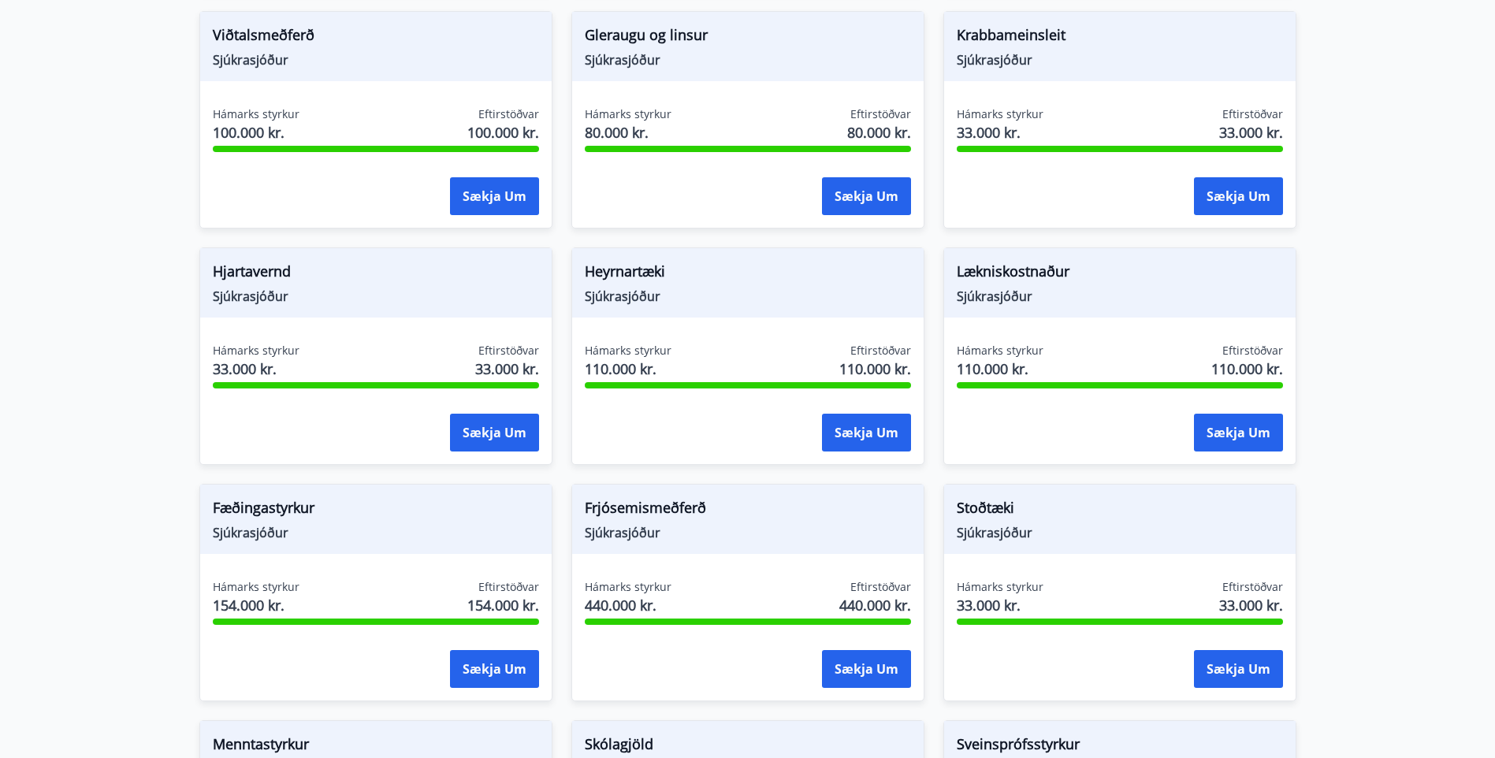
scroll to position [774, 0]
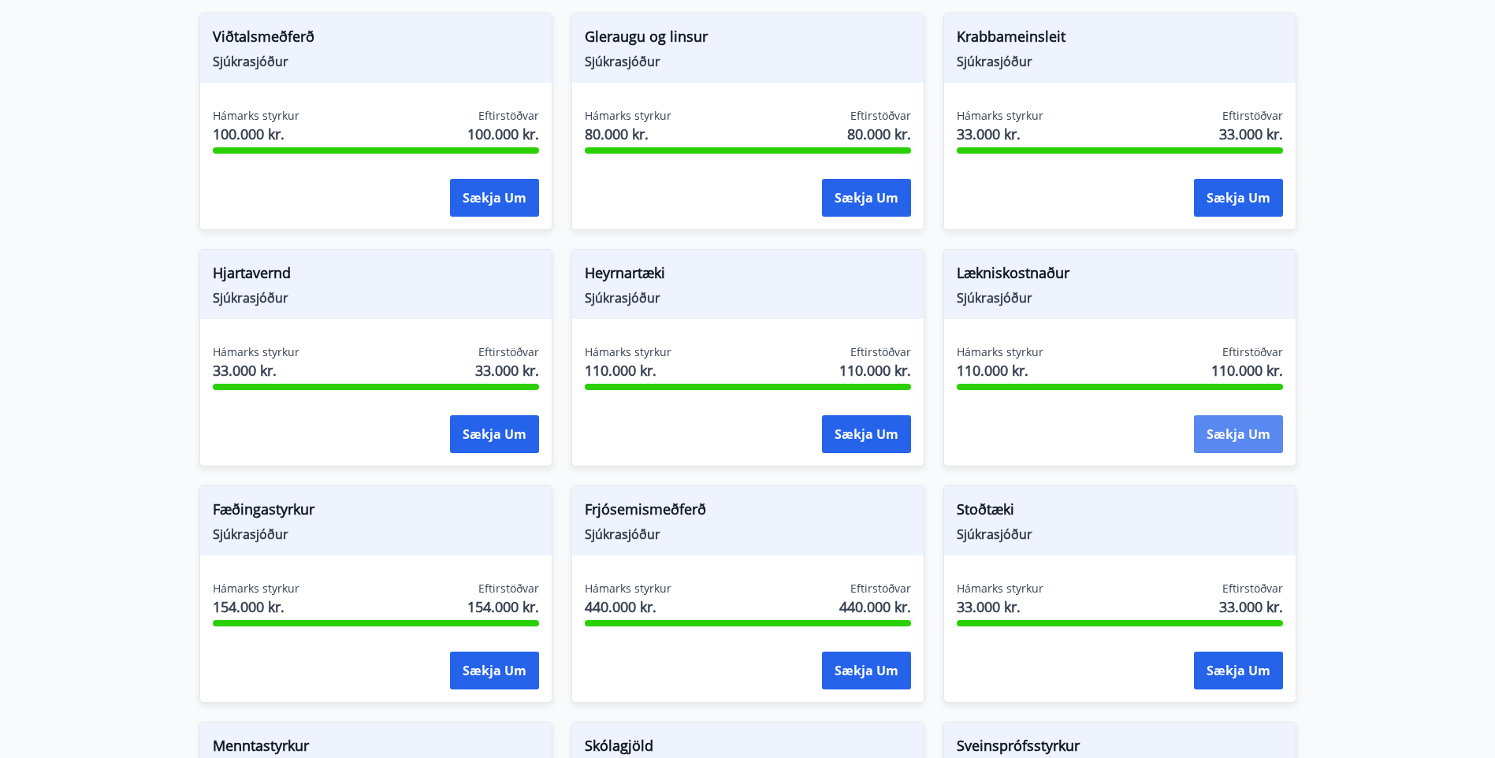
click at [1215, 418] on button "Sækja um" at bounding box center [1238, 434] width 89 height 38
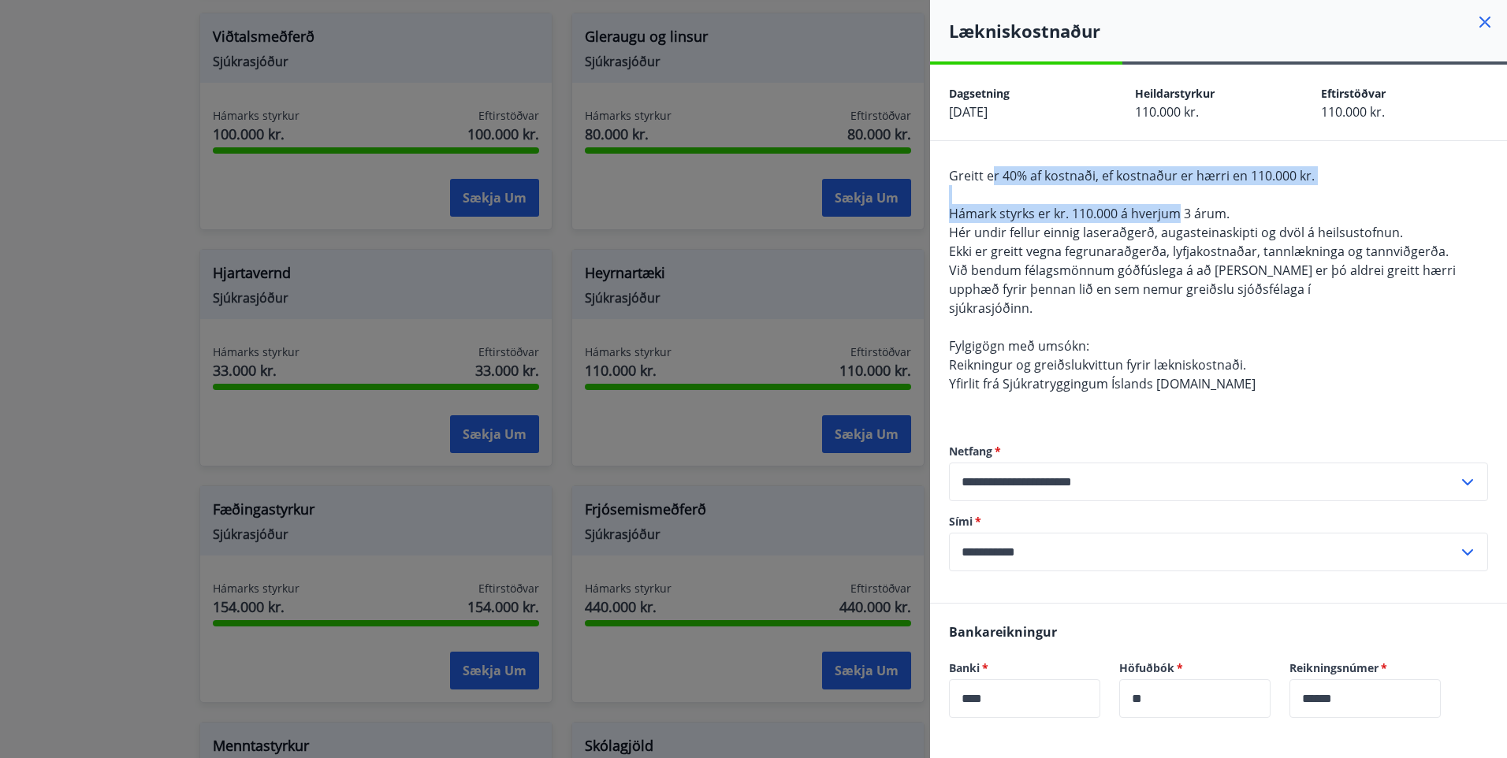
drag, startPoint x: 992, startPoint y: 182, endPoint x: 1180, endPoint y: 216, distance: 190.6
click at [1180, 216] on span "Greitt er 40% af kostnaði, ef kostnaður er hærri en 110.000 kr. Hámark styrks e…" at bounding box center [1202, 279] width 507 height 225
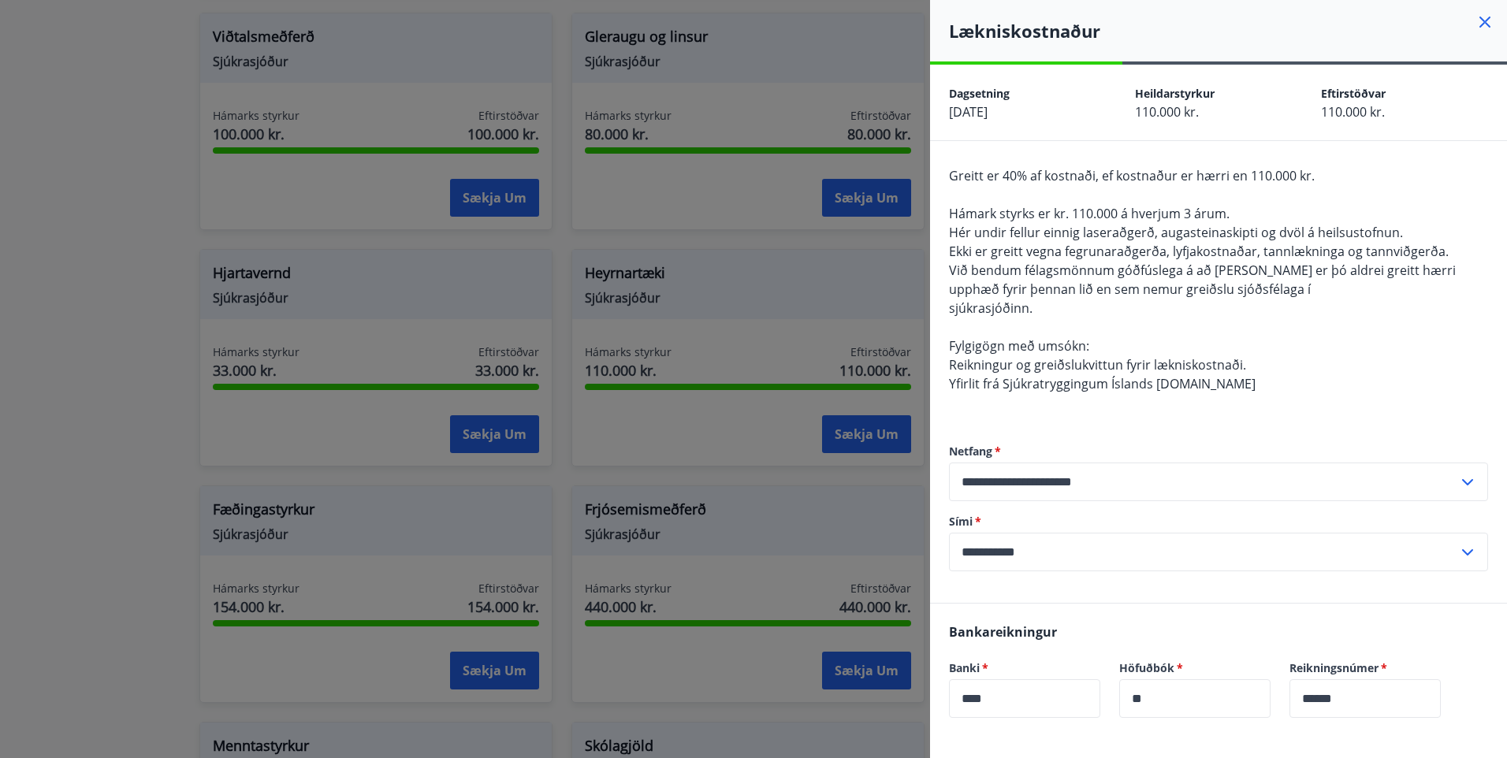
drag, startPoint x: 1180, startPoint y: 216, endPoint x: 1247, endPoint y: 239, distance: 70.8
click at [1247, 239] on span "Hér undir fellur einnig laseraðgerð, augasteinaskipti og dvöl á heilsustofnun." at bounding box center [1176, 232] width 454 height 17
drag, startPoint x: 1158, startPoint y: 175, endPoint x: 1284, endPoint y: 194, distance: 126.7
click at [1284, 194] on div "Greitt er 40% af kostnaði, ef kostnaður er hærri en 110.000 kr. Hámark styrks e…" at bounding box center [1218, 289] width 539 height 246
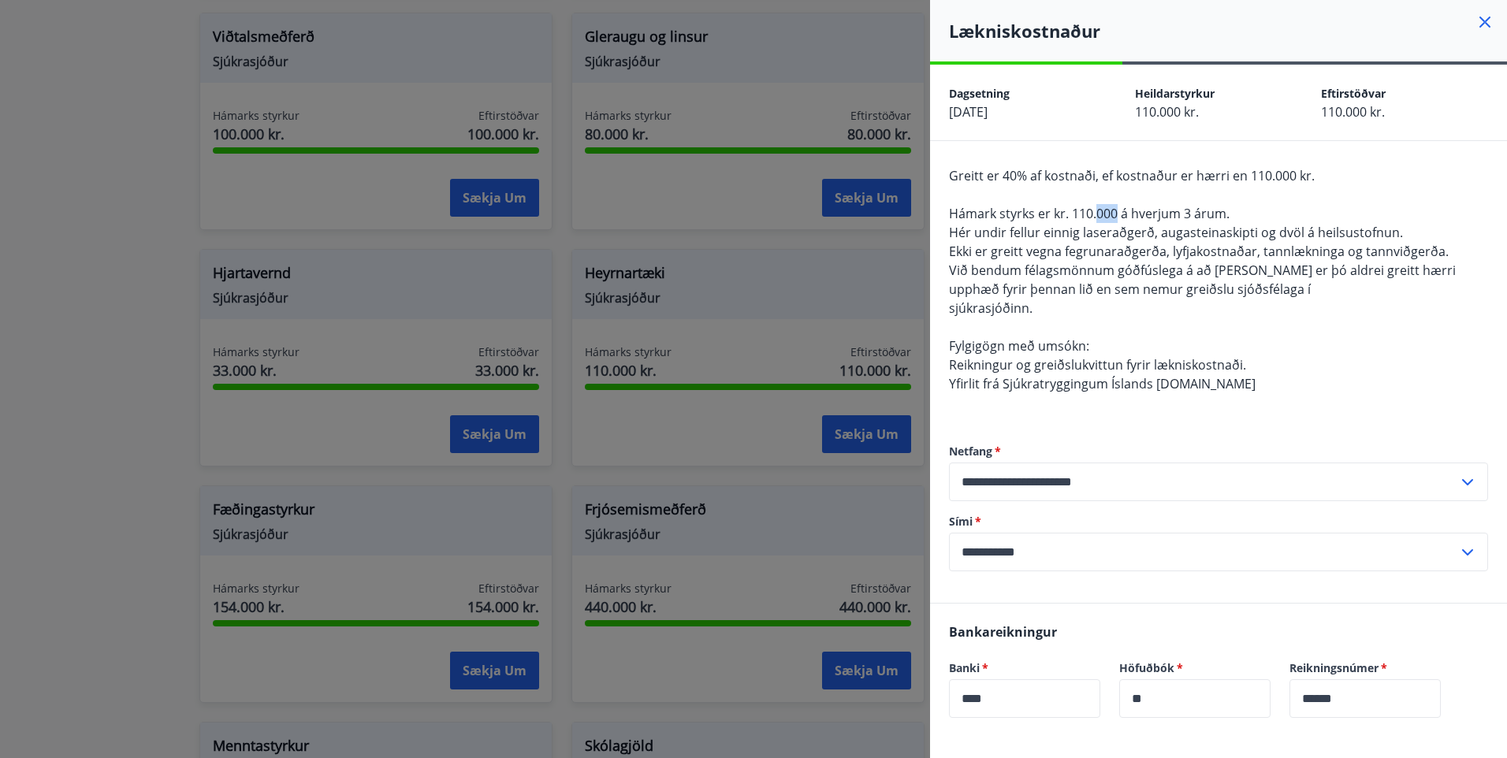
drag, startPoint x: 1096, startPoint y: 218, endPoint x: 1117, endPoint y: 213, distance: 21.2
click at [1117, 213] on span "Hámark styrks er kr. 110.000 á hverjum 3 árum." at bounding box center [1089, 213] width 281 height 17
drag, startPoint x: 1117, startPoint y: 213, endPoint x: 1202, endPoint y: 217, distance: 86.0
click at [1202, 217] on span "Hámark styrks er kr. 110.000 á hverjum 3 árum." at bounding box center [1089, 213] width 281 height 17
drag, startPoint x: 1202, startPoint y: 217, endPoint x: 1278, endPoint y: 321, distance: 128.0
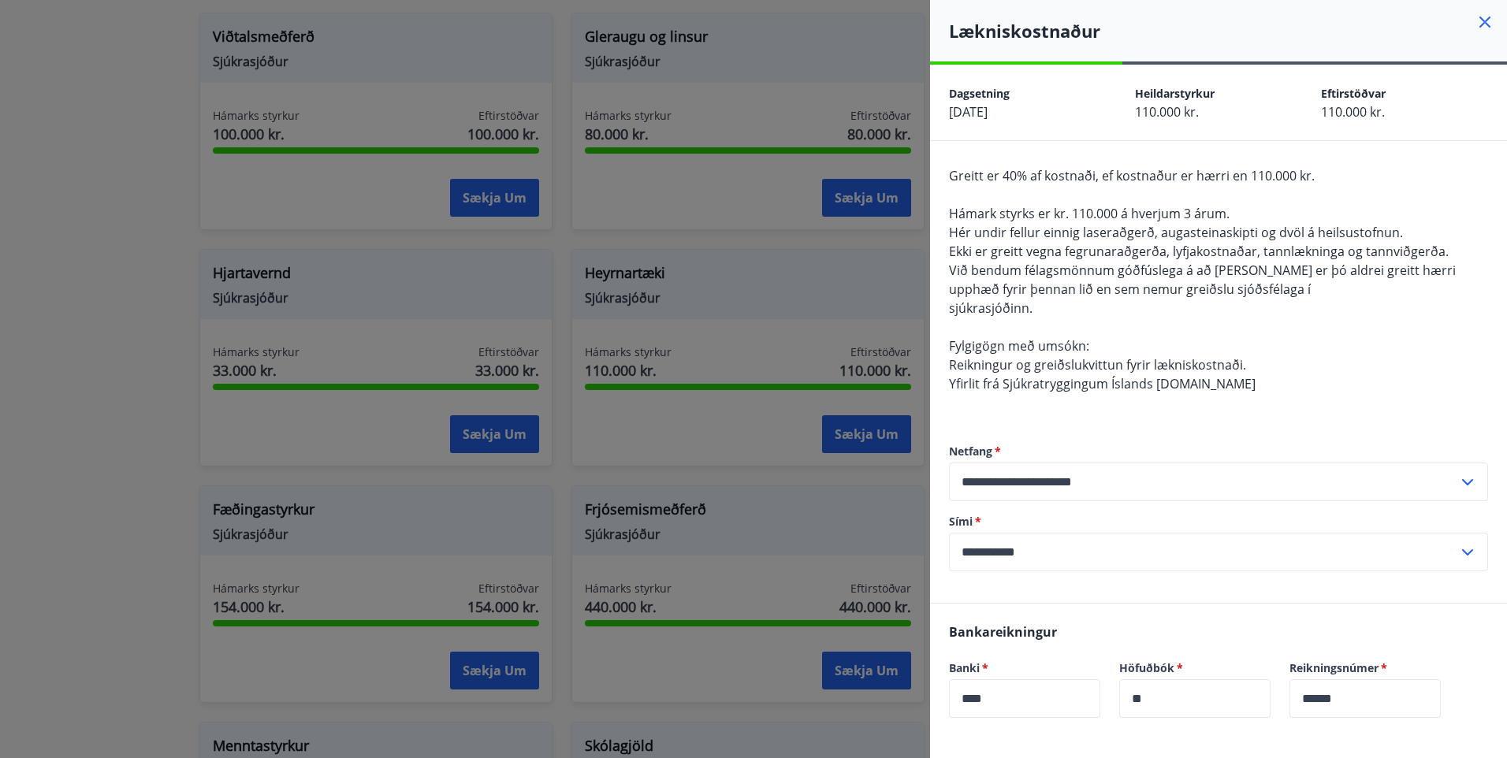
click at [1278, 321] on div "Greitt er 40% af kostnaði, ef kostnaður er hærri en 110.000 kr. Hámark styrks e…" at bounding box center [1218, 289] width 539 height 246
drag, startPoint x: 1265, startPoint y: 202, endPoint x: 1191, endPoint y: 201, distance: 74.1
click at [1191, 201] on div "Greitt er 40% af kostnaði, ef kostnaður er hærri en 110.000 kr. Hámark styrks e…" at bounding box center [1218, 289] width 539 height 246
drag, startPoint x: 1195, startPoint y: 219, endPoint x: 1187, endPoint y: 221, distance: 8.2
click at [1187, 221] on span "Hámark styrks er kr. 110.000 á hverjum 3 árum." at bounding box center [1089, 213] width 281 height 17
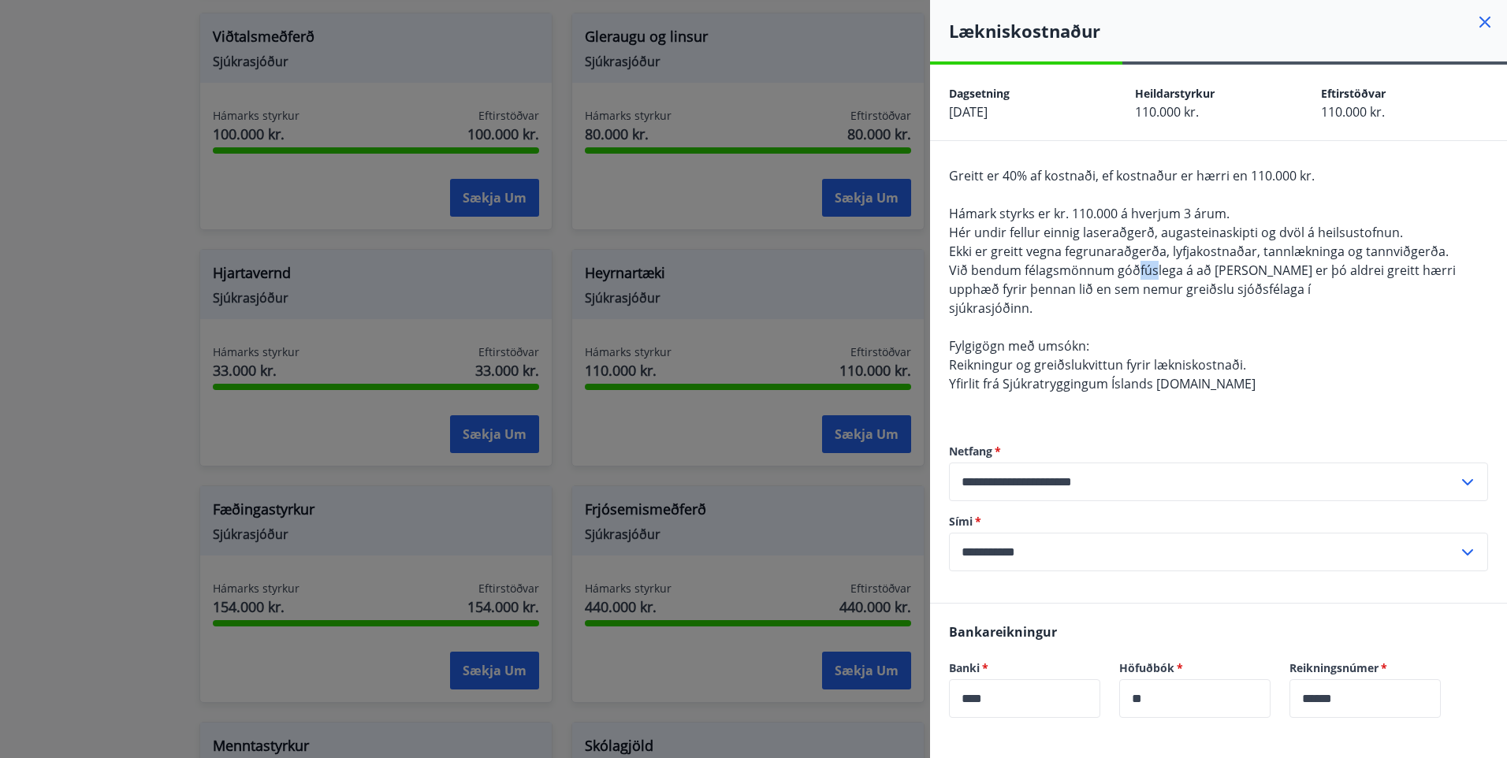
drag, startPoint x: 1135, startPoint y: 276, endPoint x: 1185, endPoint y: 275, distance: 49.6
click at [1185, 275] on span "Við bendum félagsmönnum góðfúslega á að [PERSON_NAME] er þó aldrei greitt hærri…" at bounding box center [1202, 280] width 507 height 36
drag, startPoint x: 1185, startPoint y: 275, endPoint x: 1213, endPoint y: 303, distance: 39.0
click at [1213, 303] on div "Greitt er 40% af kostnaði, ef kostnaður er hærri en 110.000 kr. Hámark styrks e…" at bounding box center [1218, 289] width 539 height 246
drag, startPoint x: 1249, startPoint y: 276, endPoint x: 1325, endPoint y: 284, distance: 76.8
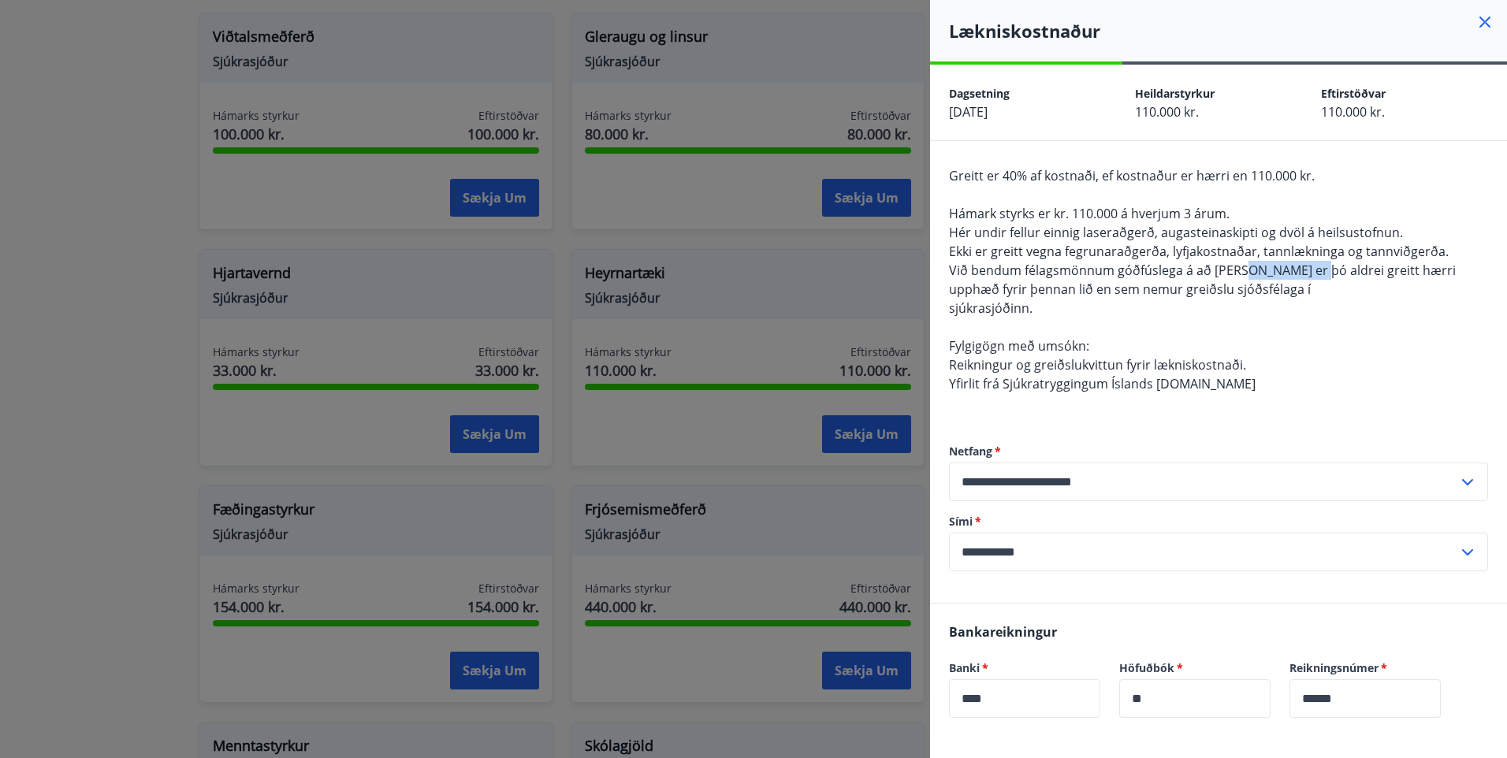
click at [1325, 284] on div "Greitt er 40% af kostnaði, ef kostnaður er hærri en 110.000 kr. Hámark styrks e…" at bounding box center [1218, 289] width 539 height 246
drag, startPoint x: 1325, startPoint y: 284, endPoint x: 1351, endPoint y: 314, distance: 39.7
click at [1351, 314] on div "Greitt er 40% af kostnaði, ef kostnaður er hærri en 110.000 kr. Hámark styrks e…" at bounding box center [1218, 289] width 539 height 246
click at [1475, 24] on icon at bounding box center [1484, 22] width 19 height 19
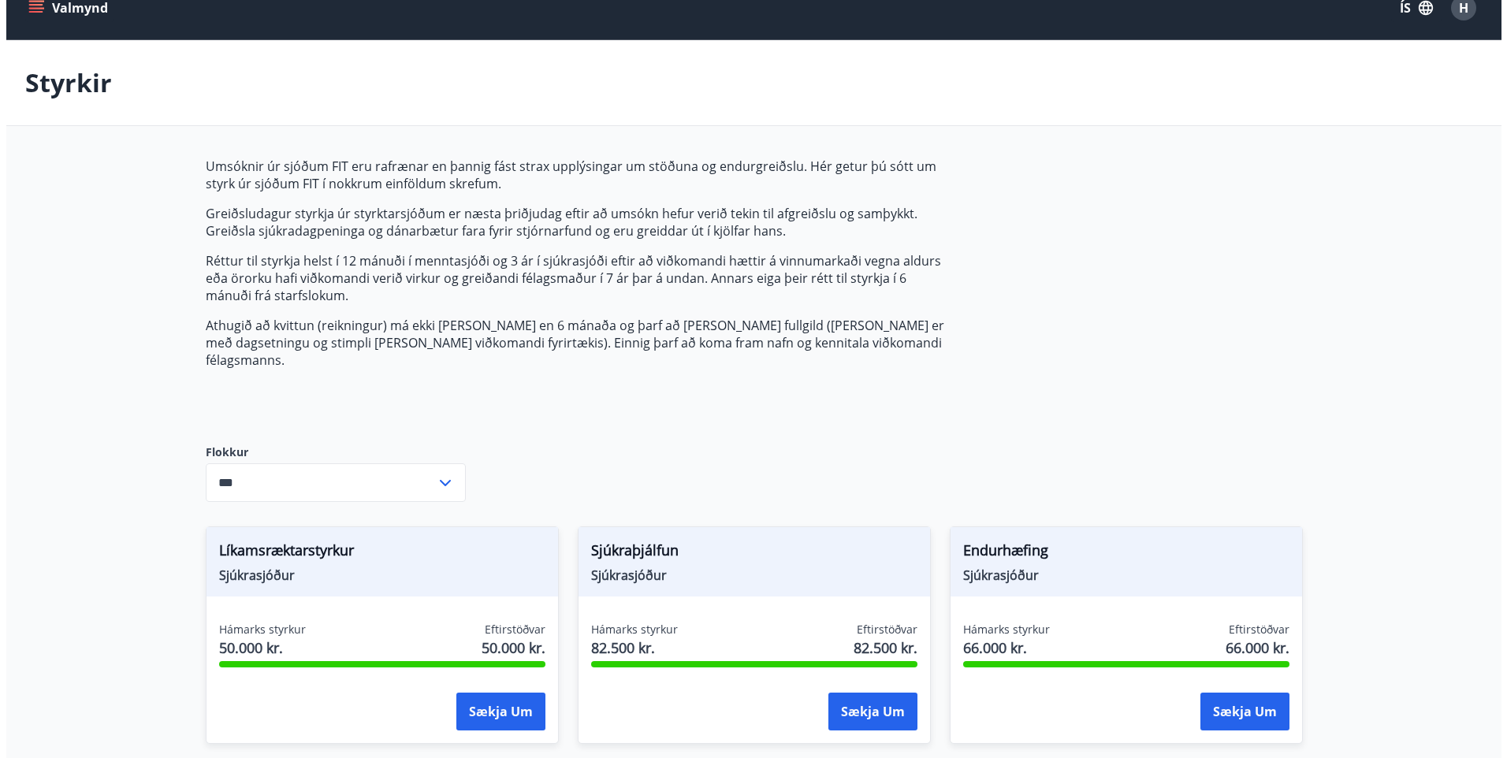
scroll to position [0, 0]
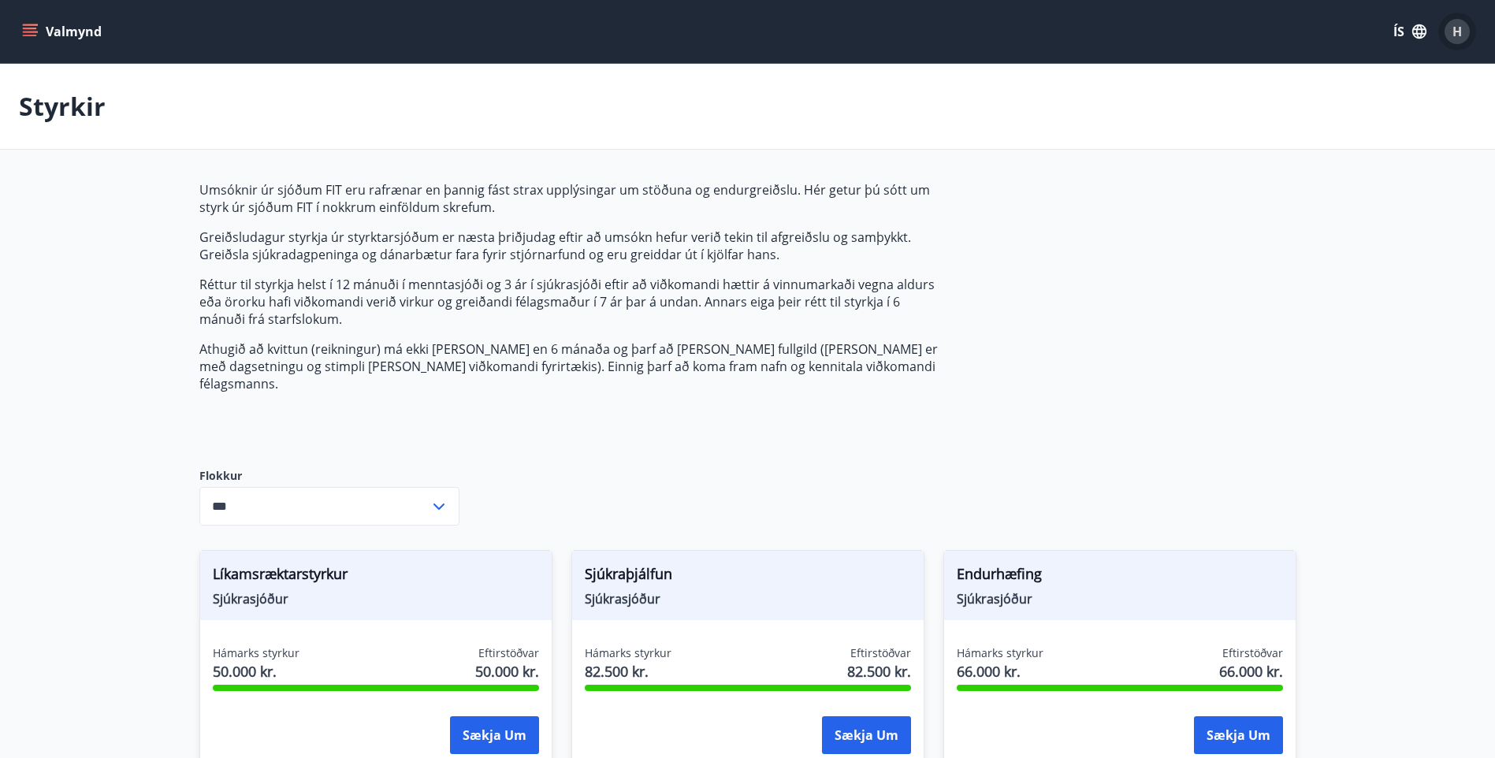
click at [1458, 35] on span "H" at bounding box center [1456, 31] width 9 height 17
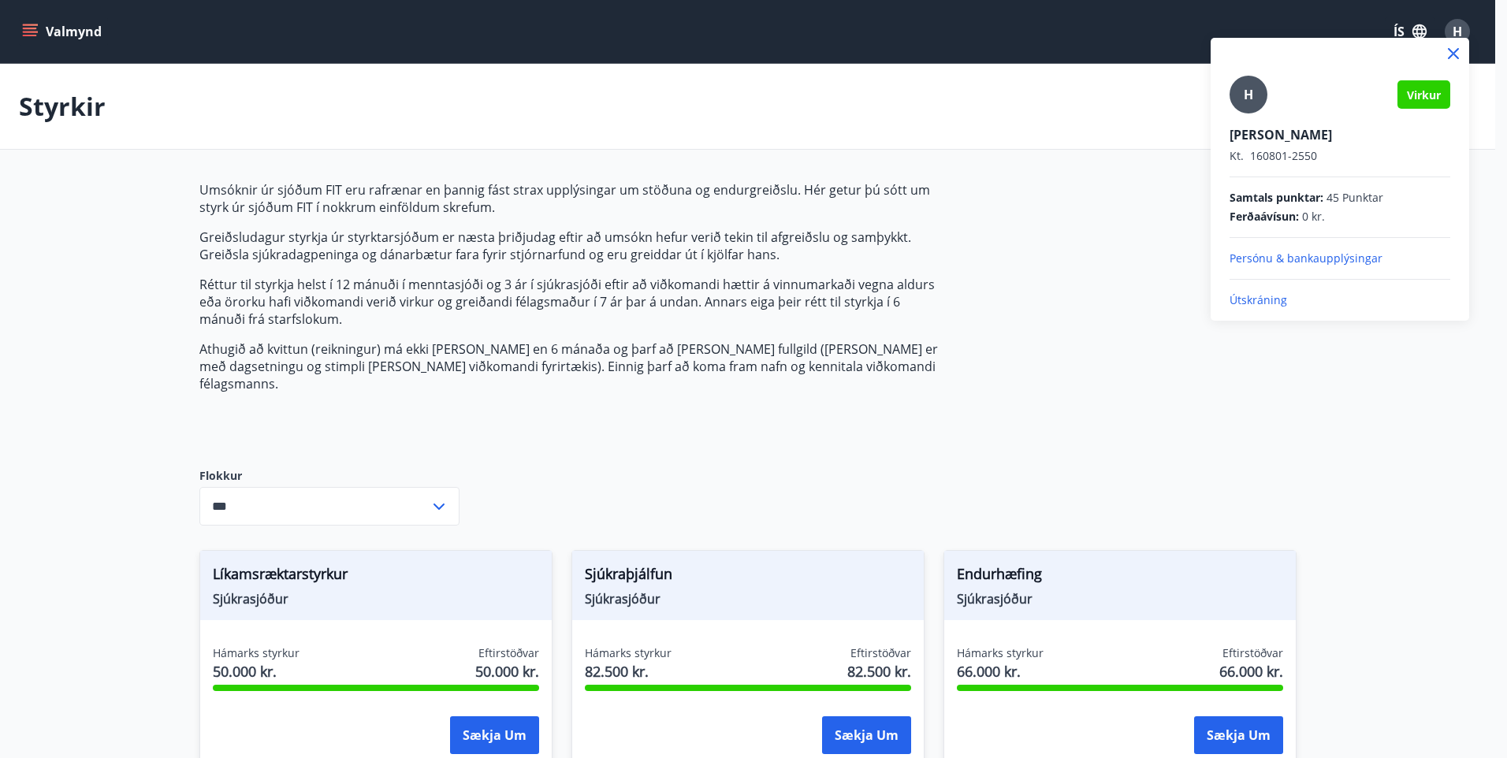
click at [1269, 295] on p "Útskráning" at bounding box center [1339, 300] width 221 height 16
click at [1275, 300] on p "Útskráning" at bounding box center [1339, 300] width 221 height 16
